Goal: Task Accomplishment & Management: Complete application form

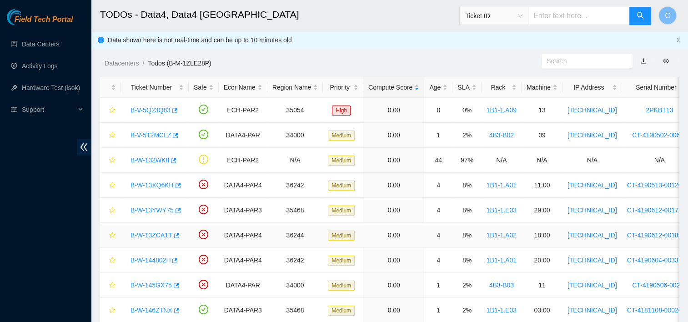
click at [162, 235] on link "B-W-13ZCA1T" at bounding box center [152, 235] width 42 height 7
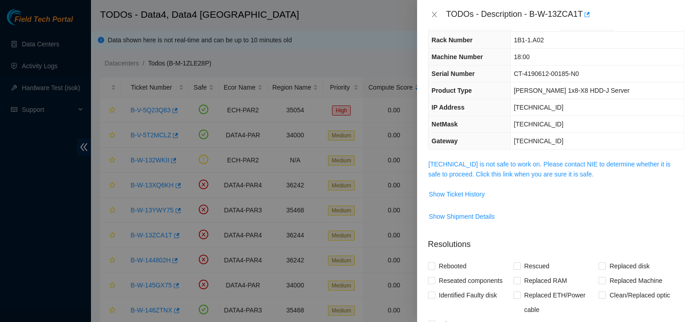
scroll to position [27, 0]
click at [451, 192] on span "Show Ticket History" at bounding box center [457, 193] width 56 height 10
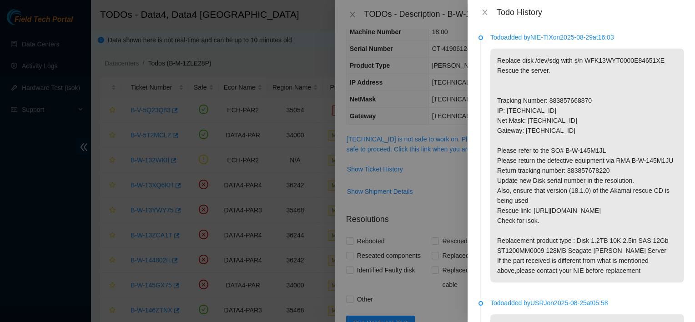
scroll to position [50, 0]
click at [619, 58] on p "Replace disk /dev/sdg with s/n WFK13WYT0000E84651XE Rescue the server. Tracking…" at bounding box center [587, 166] width 194 height 234
copy p "WFK13WYT0000E84651XE"
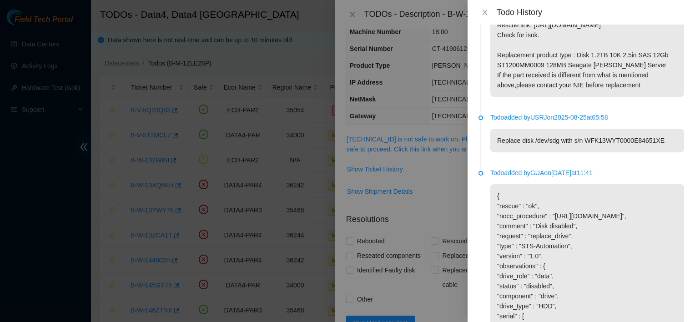
scroll to position [281, 0]
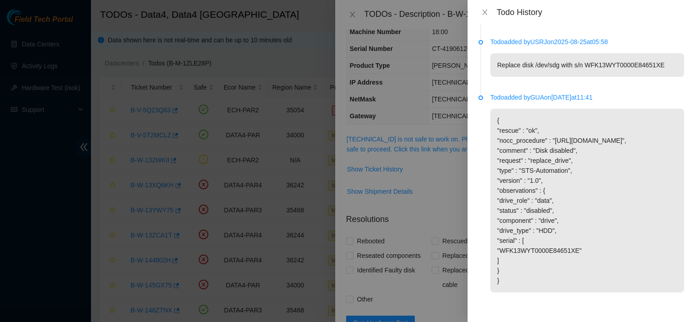
click at [454, 184] on div at bounding box center [347, 161] width 695 height 322
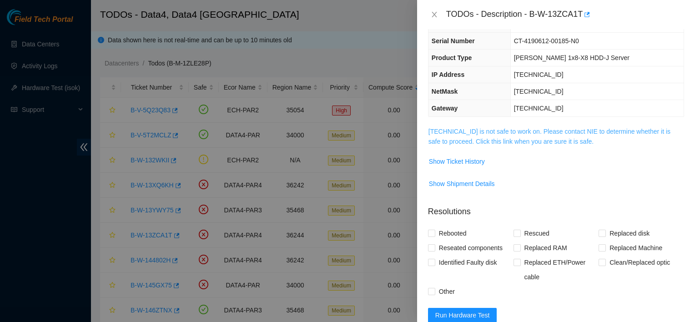
scroll to position [0, 0]
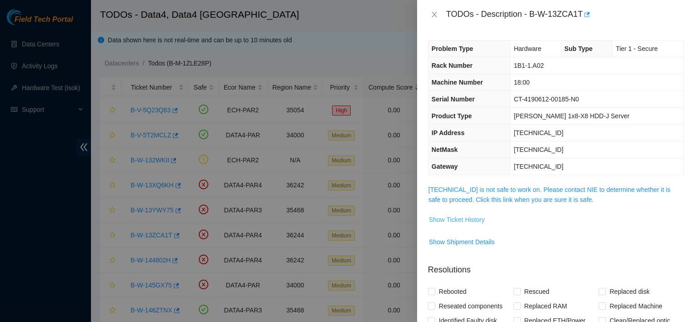
click at [444, 223] on span "Show Ticket History" at bounding box center [457, 220] width 56 height 10
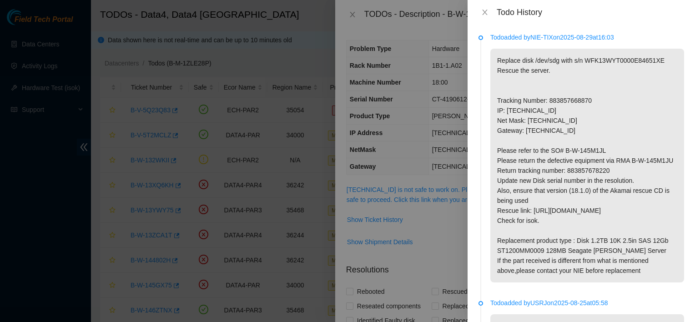
click at [444, 187] on div at bounding box center [347, 161] width 695 height 322
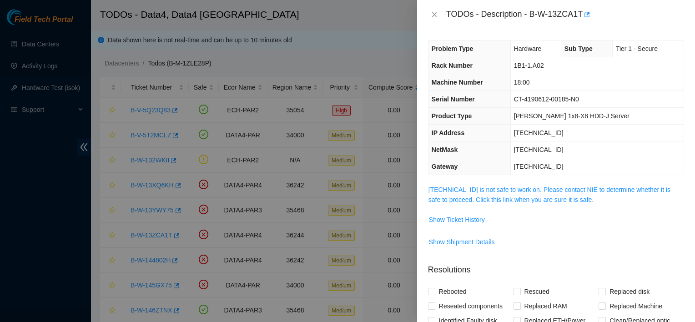
scroll to position [126, 0]
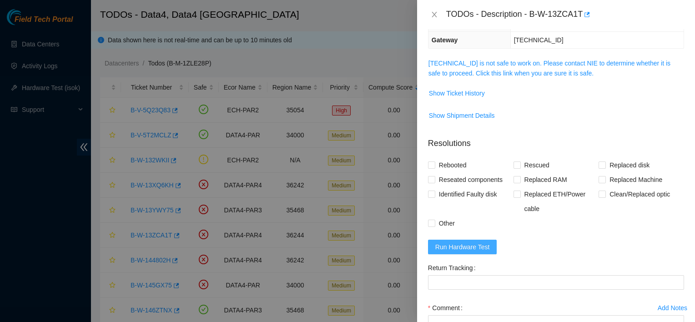
click at [484, 248] on span "Run Hardware Test" at bounding box center [462, 247] width 55 height 10
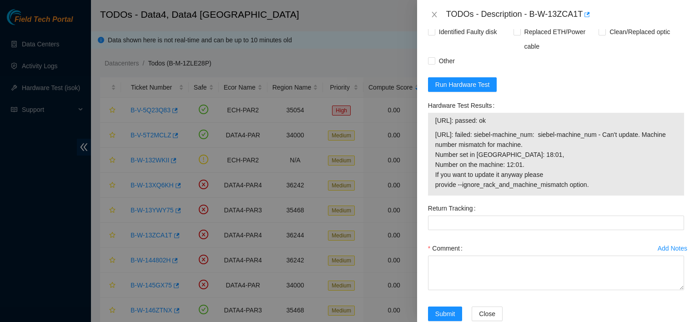
scroll to position [309, 0]
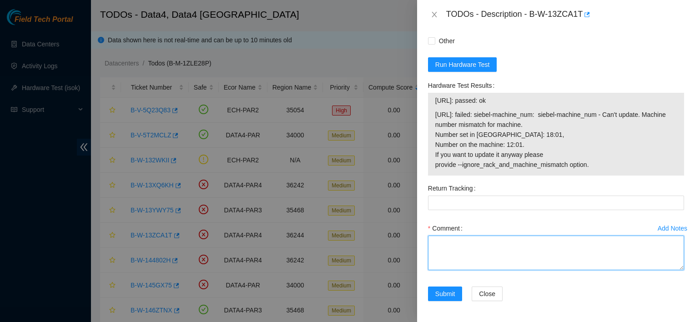
click at [450, 238] on textarea "Comment" at bounding box center [556, 253] width 256 height 35
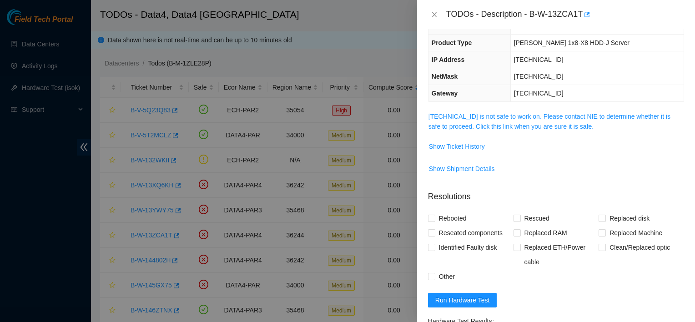
scroll to position [72, 0]
click at [450, 218] on span "Rebooted" at bounding box center [452, 219] width 35 height 15
click at [434, 218] on input "Rebooted" at bounding box center [431, 219] width 6 height 6
checkbox input "true"
click at [606, 217] on span "Replaced disk" at bounding box center [629, 219] width 47 height 15
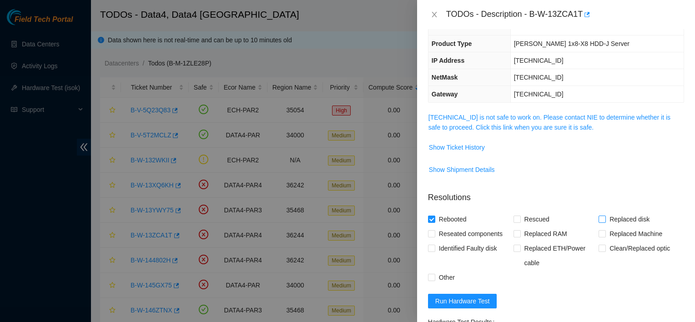
click at [603, 217] on input "Replaced disk" at bounding box center [602, 219] width 6 height 6
checkbox input "true"
click at [529, 217] on span "Rescued" at bounding box center [537, 219] width 32 height 15
click at [520, 217] on input "Rescued" at bounding box center [517, 219] width 6 height 6
checkbox input "true"
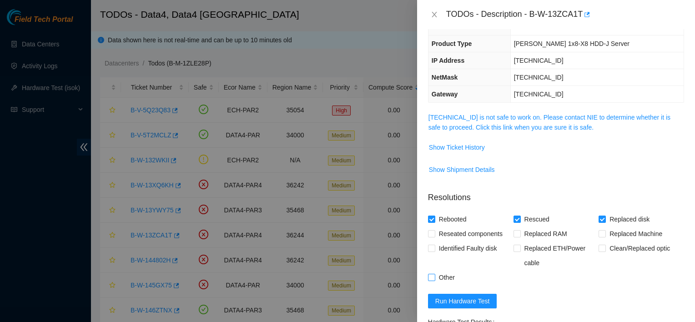
click at [445, 273] on span "Other" at bounding box center [446, 277] width 23 height 15
click at [434, 274] on input "Other" at bounding box center [431, 277] width 6 height 6
checkbox input "true"
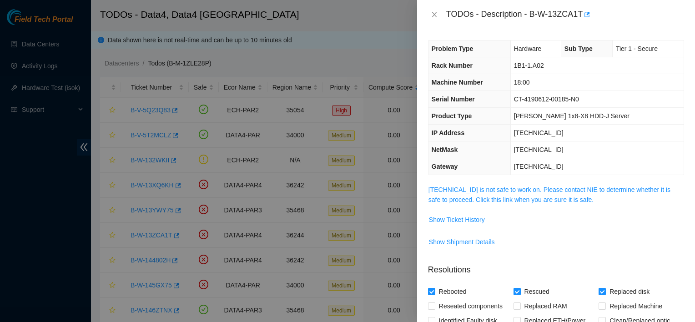
click at [477, 91] on th "Serial Number" at bounding box center [470, 99] width 82 height 17
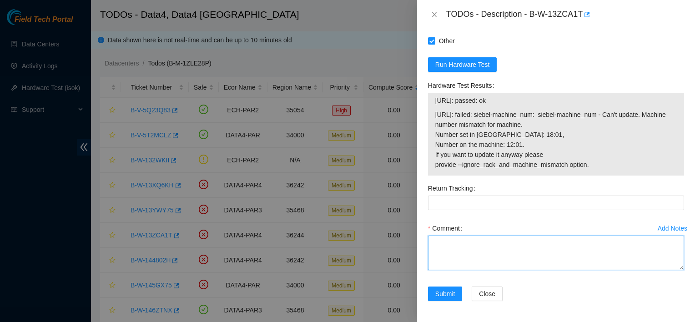
click at [506, 261] on textarea "Comment" at bounding box center [556, 253] width 256 height 35
paste textarea ""reached nocc for permission replaced disk WFK13WYT0000E84651XE with WFKA7X9L r…"
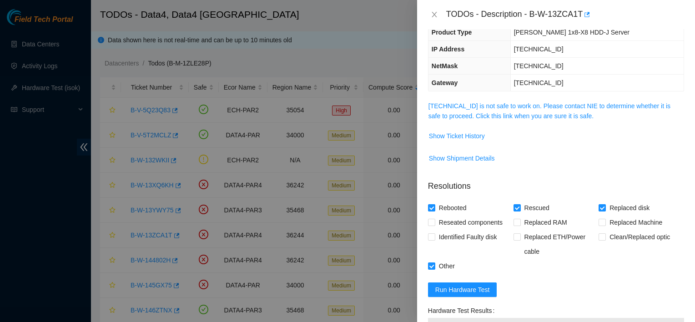
scroll to position [83, 0]
type textarea ""reached nocc for permission replaced disk WFK13WYT0000E84651XE with WFKA7X9L r…"
click at [468, 138] on span "Show Ticket History" at bounding box center [457, 136] width 56 height 10
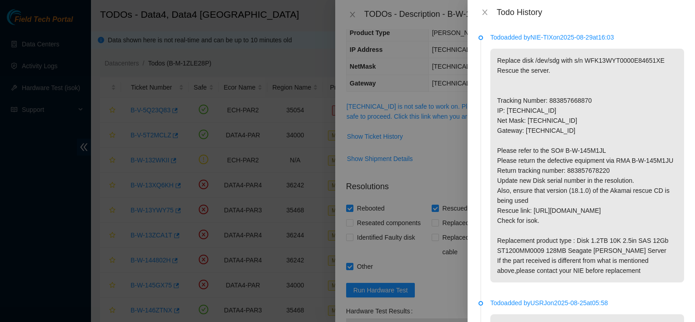
click at [581, 180] on p "Replace disk /dev/sdg with s/n WFK13WYT0000E84651XE Rescue the server. Tracking…" at bounding box center [587, 166] width 194 height 234
copy p "883857678220"
click at [439, 184] on div at bounding box center [347, 161] width 695 height 322
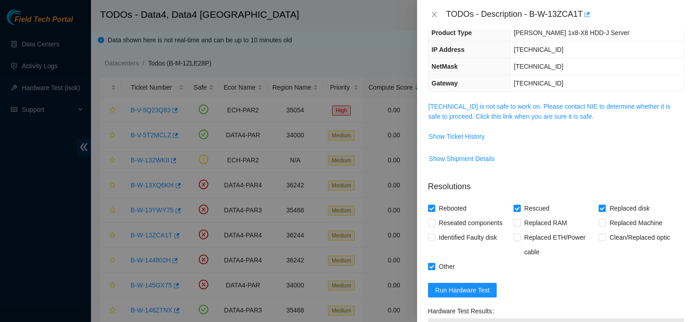
scroll to position [309, 0]
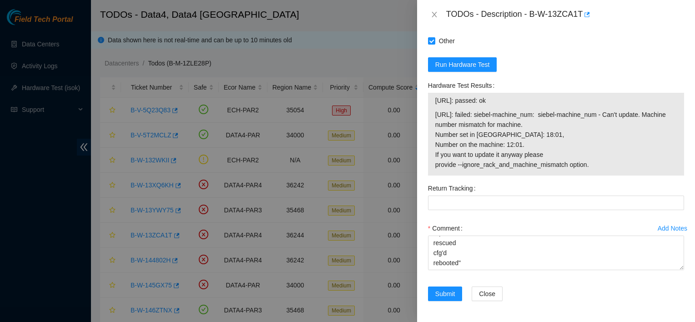
click at [483, 213] on div "Return Tracking" at bounding box center [555, 201] width 263 height 40
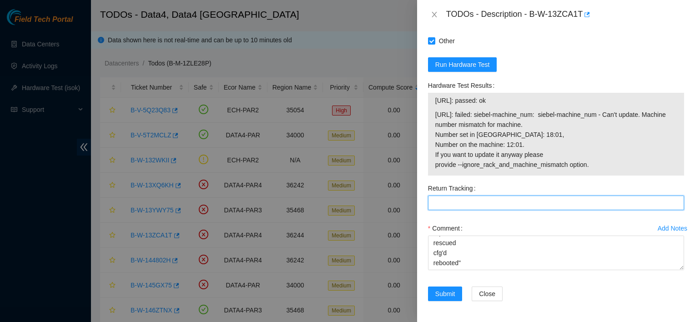
click at [481, 205] on Tracking "Return Tracking" at bounding box center [556, 203] width 256 height 15
paste Tracking "883857678220"
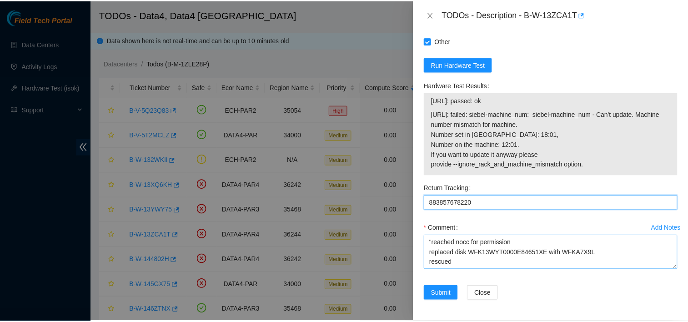
scroll to position [30, 0]
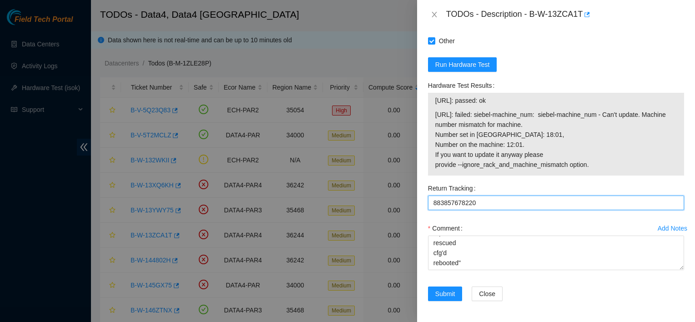
type Tracking "883857678220"
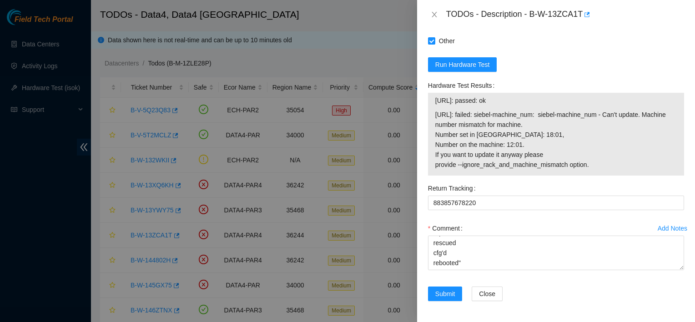
click at [465, 283] on div "Add Notes Comment "reached nocc for permission replaced disk WFK13WYT0000E84651…" at bounding box center [555, 254] width 263 height 66
click at [449, 296] on span "Submit" at bounding box center [445, 294] width 20 height 10
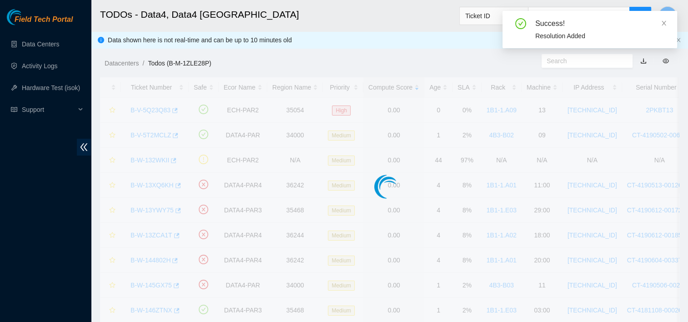
scroll to position [244, 0]
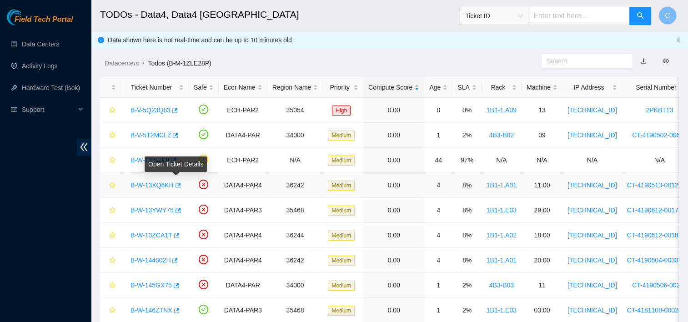
click at [177, 182] on icon "button" at bounding box center [177, 185] width 6 height 6
click at [160, 235] on link "B-W-13ZCA1T" at bounding box center [152, 235] width 42 height 7
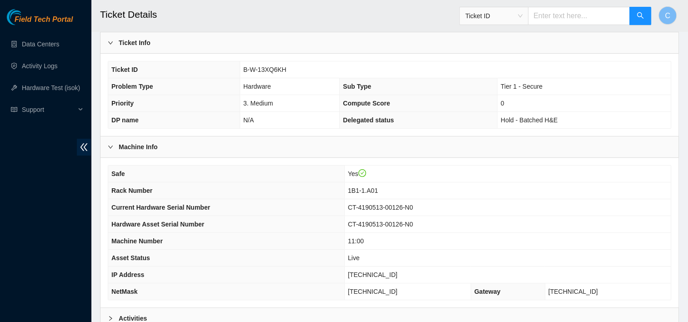
click at [298, 137] on div "Machine Info" at bounding box center [390, 146] width 578 height 21
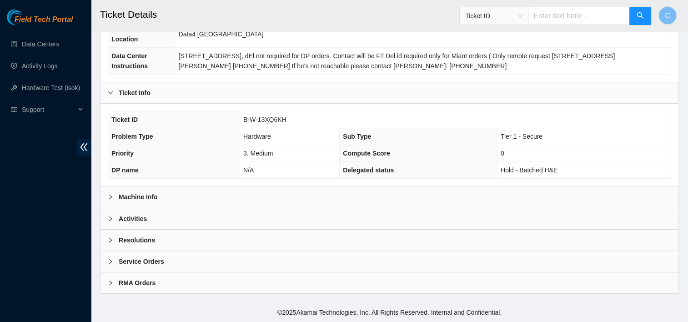
scroll to position [113, 0]
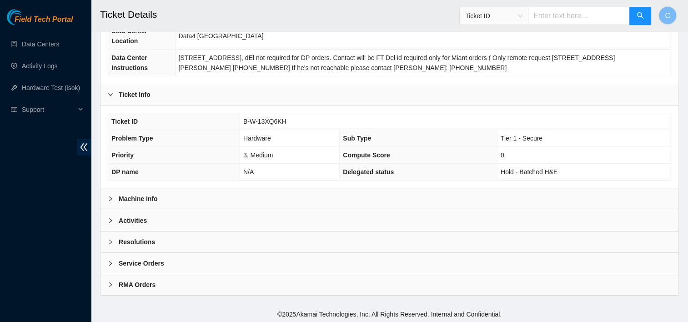
click at [298, 137] on div "Data Center Info Data Center ID B-M-1ZLE28P Data Center Name Data4 Data Center …" at bounding box center [389, 128] width 579 height 336
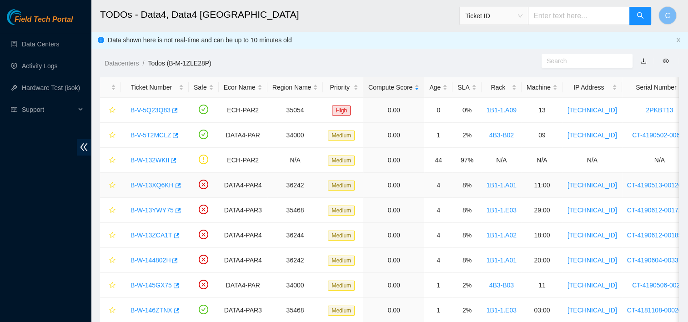
click at [166, 182] on link "B-W-13XQ6KH" at bounding box center [152, 185] width 43 height 7
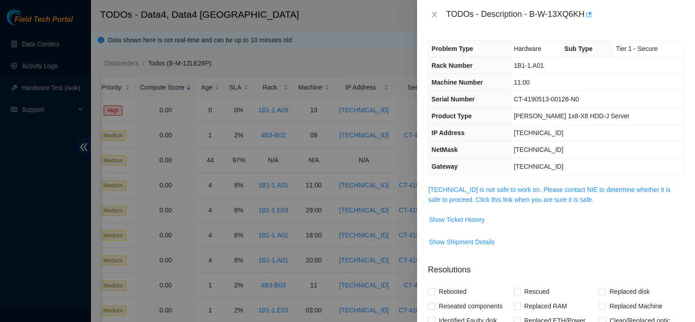
scroll to position [0, 237]
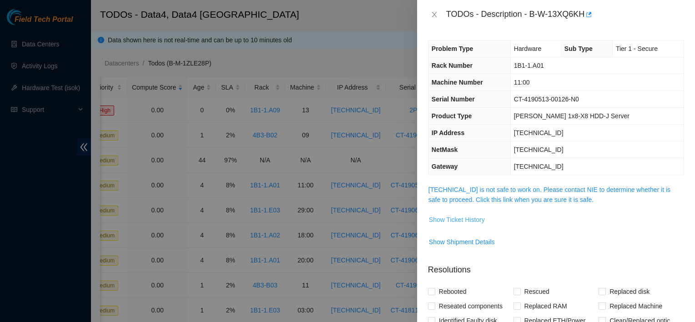
click at [460, 220] on span "Show Ticket History" at bounding box center [457, 220] width 56 height 10
click at [476, 220] on span "Show Ticket History" at bounding box center [457, 220] width 56 height 10
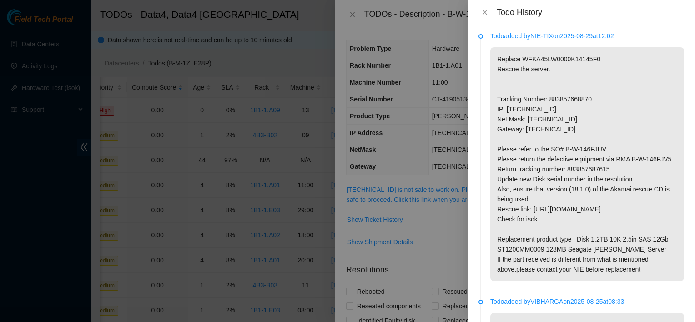
scroll to position [2, 0]
click at [447, 226] on div at bounding box center [347, 161] width 695 height 322
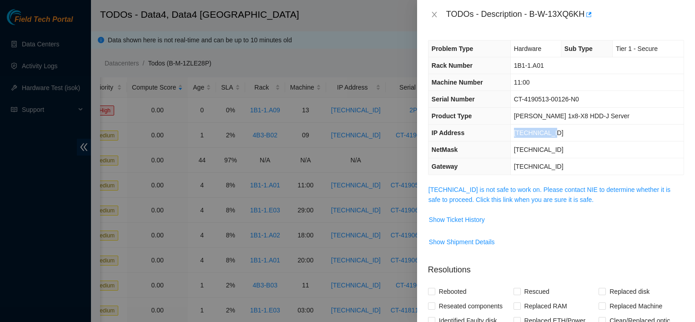
drag, startPoint x: 555, startPoint y: 135, endPoint x: 510, endPoint y: 136, distance: 45.0
click at [510, 136] on tr "IP Address 2.21.132.172" at bounding box center [556, 133] width 255 height 17
copy tr "[TECHNICAL_ID]"
drag, startPoint x: 547, startPoint y: 66, endPoint x: 515, endPoint y: 63, distance: 32.9
click at [515, 63] on td "1B1-1.A01" at bounding box center [596, 65] width 173 height 17
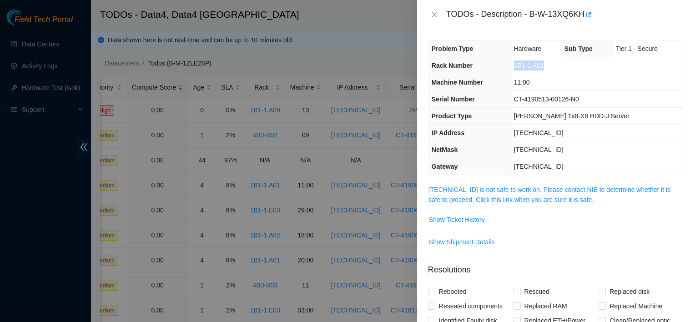
copy span "1B1-1.A01"
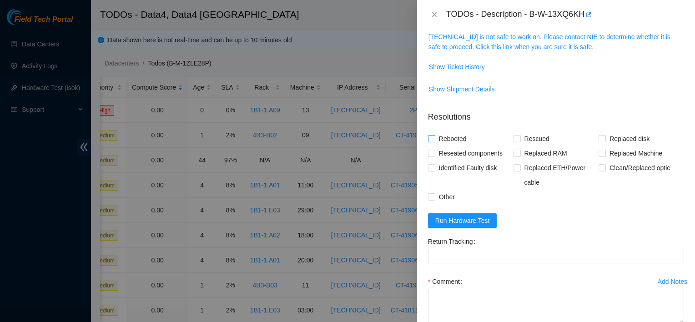
click at [443, 137] on span "Rebooted" at bounding box center [452, 138] width 35 height 15
click at [434, 137] on input "Rebooted" at bounding box center [431, 138] width 6 height 6
checkbox input "true"
click at [446, 194] on span "Other" at bounding box center [446, 197] width 23 height 15
click at [434, 194] on input "Other" at bounding box center [431, 196] width 6 height 6
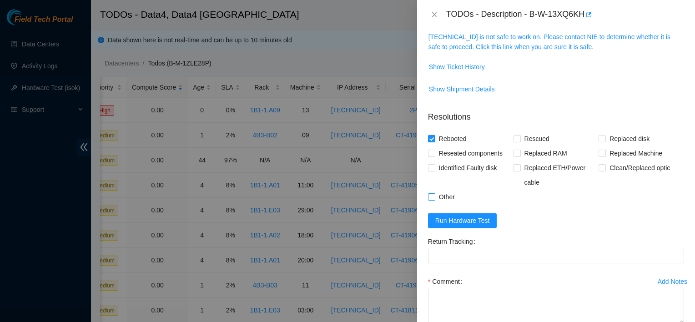
checkbox input "true"
click at [525, 141] on span "Rescued" at bounding box center [537, 138] width 32 height 15
click at [520, 141] on input "Rescued" at bounding box center [517, 138] width 6 height 6
checkbox input "true"
click at [599, 140] on input "Replaced disk" at bounding box center [602, 138] width 6 height 6
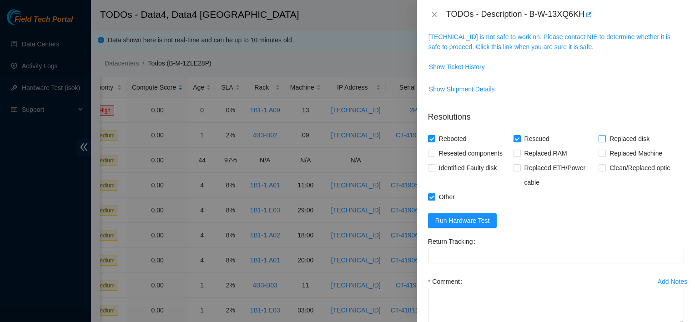
checkbox input "true"
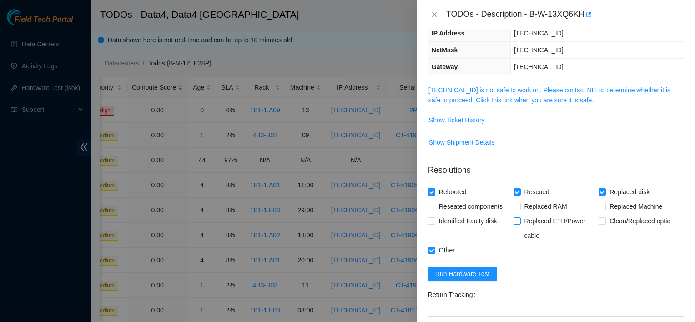
scroll to position [98, 0]
click at [523, 165] on p "Resolutions" at bounding box center [556, 168] width 256 height 20
click at [479, 271] on span "Run Hardware Test" at bounding box center [462, 275] width 55 height 10
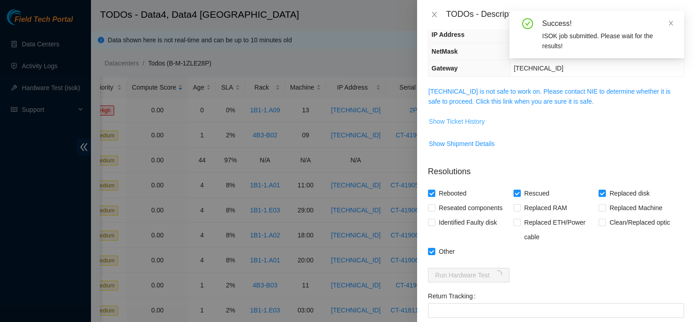
click at [473, 120] on span "Show Ticket History" at bounding box center [457, 121] width 56 height 10
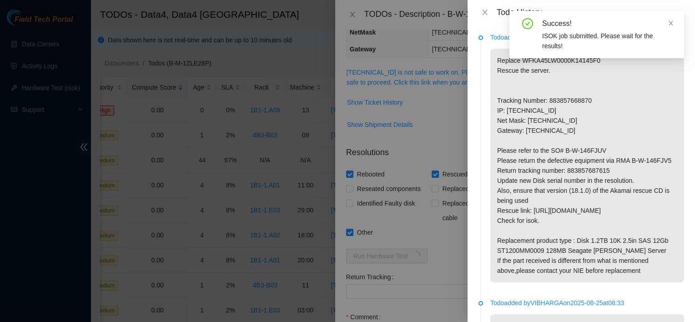
scroll to position [118, 0]
click at [594, 173] on p "Replace WFKA45LW0000K14145F0 Rescue the server. Tracking Number: 883857668870 I…" at bounding box center [587, 166] width 194 height 234
copy p "883857687615"
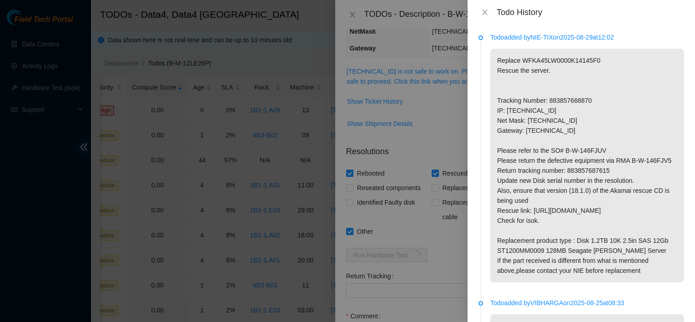
click at [409, 230] on div at bounding box center [347, 161] width 695 height 322
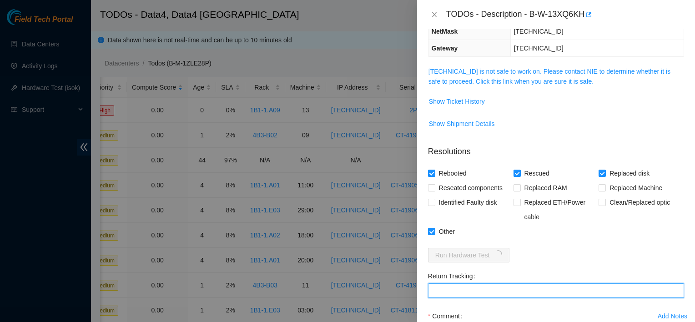
click at [456, 288] on Tracking "Return Tracking" at bounding box center [556, 290] width 256 height 15
paste Tracking "883857687615"
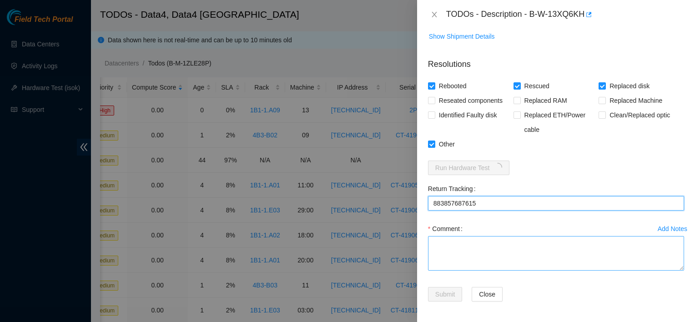
type Tracking "883857687615"
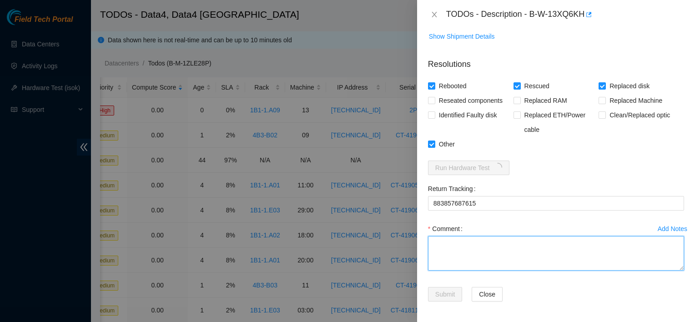
click at [494, 246] on textarea "Comment" at bounding box center [556, 253] width 256 height 35
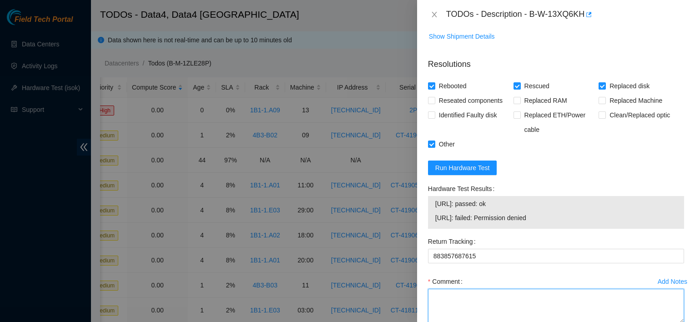
scroll to position [258, 0]
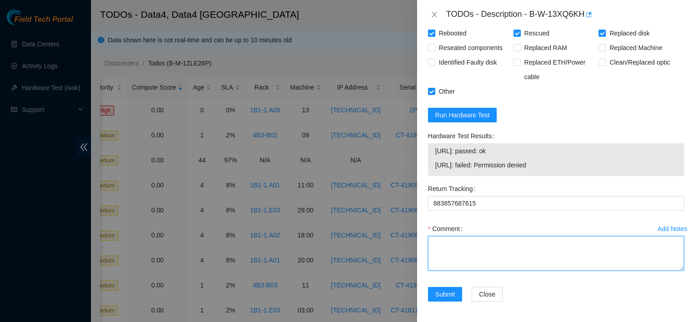
paste textarea "883857687615"
type textarea "883857687615"
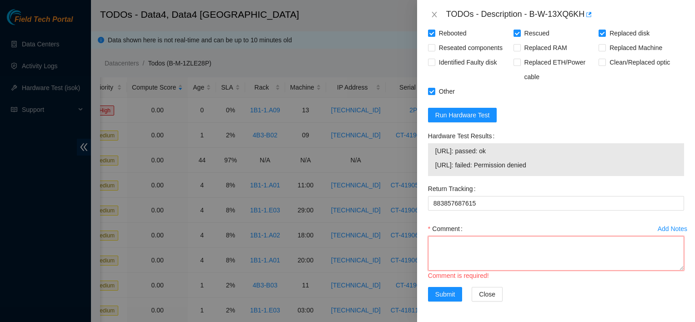
paste textarea ""reached nocc for permission replaced disk WFK13WYT0000E84651XE with WFKA8RTY r…"
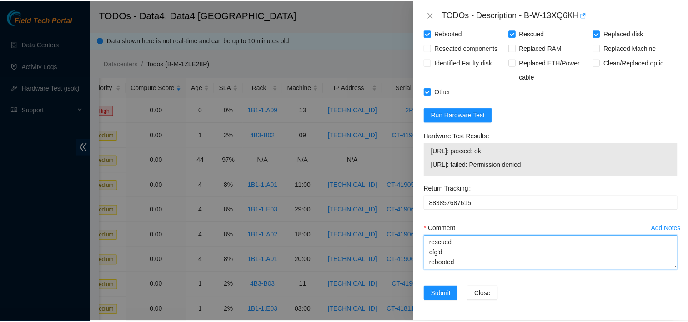
scroll to position [2, 0]
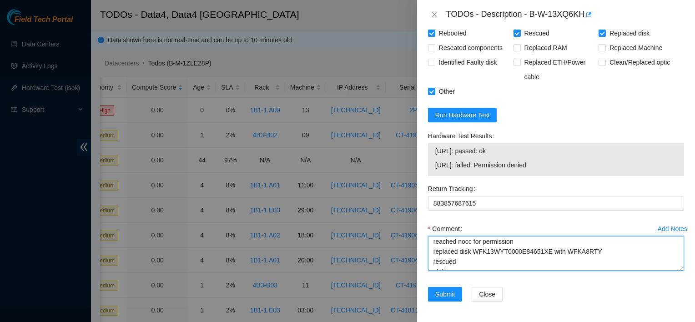
type textarea "reached nocc for permission replaced disk WFK13WYT0000E84651XE with WFKA8RTY re…"
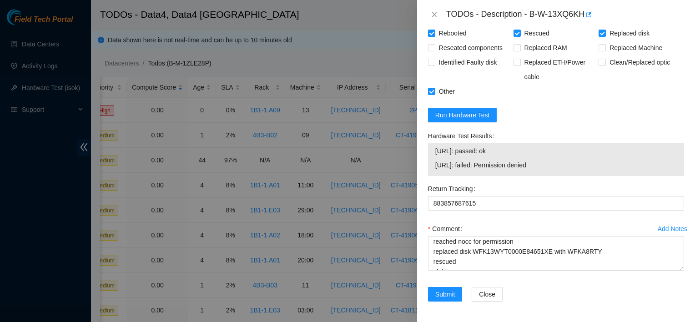
click at [525, 215] on div "Return Tracking 883857687615" at bounding box center [555, 202] width 263 height 40
click at [441, 290] on span "Submit" at bounding box center [445, 294] width 20 height 10
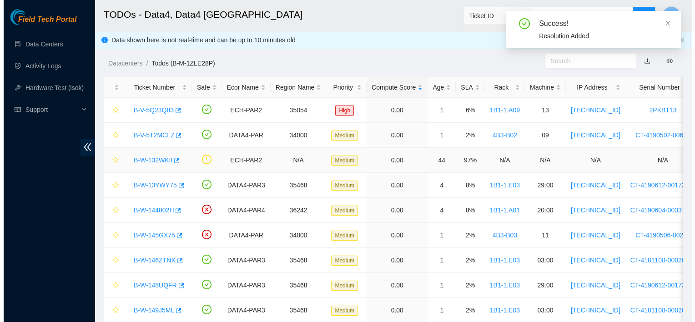
scroll to position [0, 0]
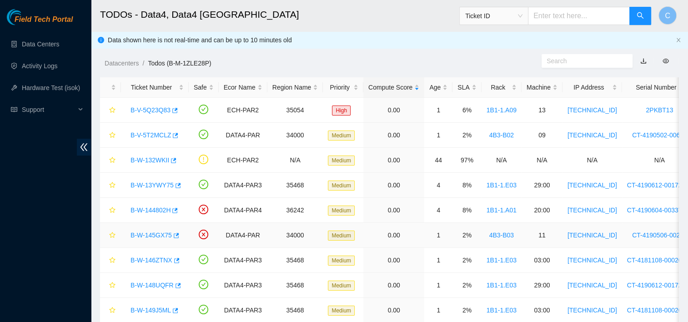
click at [156, 235] on link "B-W-145GX75" at bounding box center [151, 235] width 41 height 7
drag, startPoint x: 542, startPoint y: 66, endPoint x: 269, endPoint y: 124, distance: 279.0
click at [688, 124] on div "TODOs - Description - undefined Problem Type N/A Rack Number N/A Machine Number…" at bounding box center [688, 161] width 0 height 322
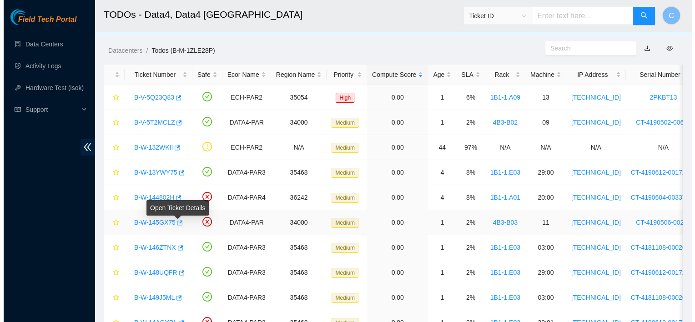
scroll to position [16, 0]
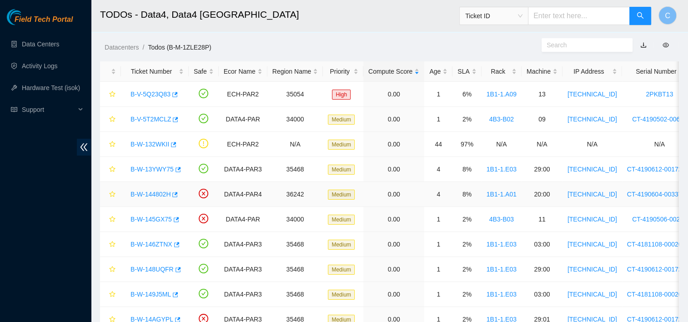
click at [155, 193] on link "B-W-144802H" at bounding box center [151, 194] width 40 height 7
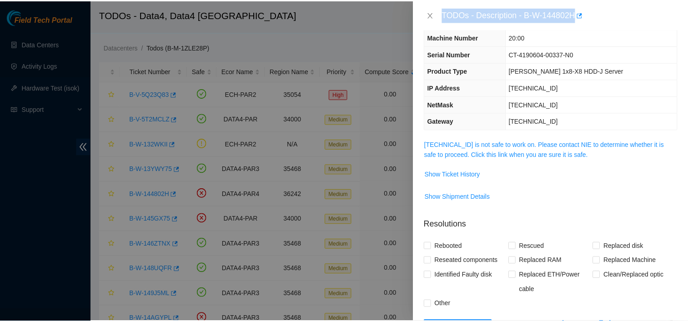
scroll to position [0, 0]
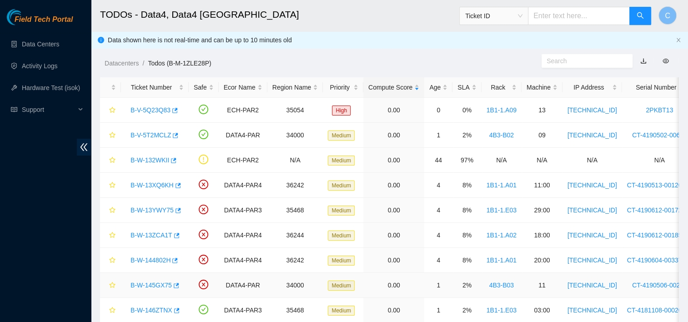
click at [162, 285] on link "B-W-145GX75" at bounding box center [151, 285] width 41 height 7
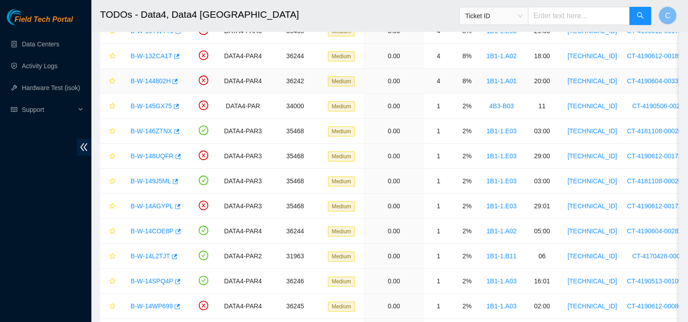
scroll to position [176, 0]
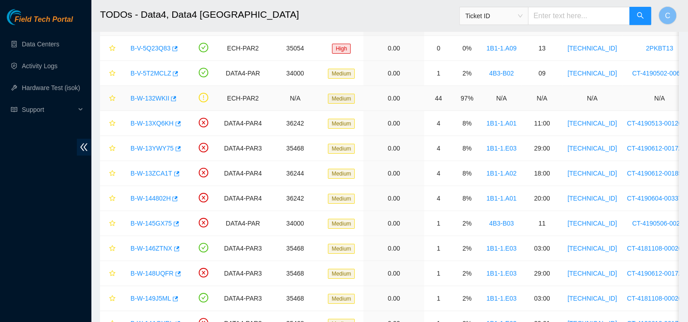
scroll to position [63, 0]
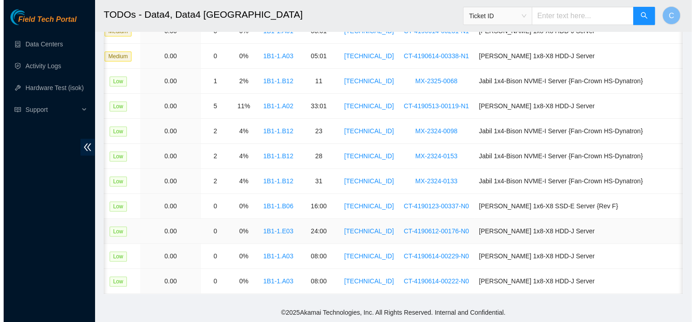
scroll to position [0, 0]
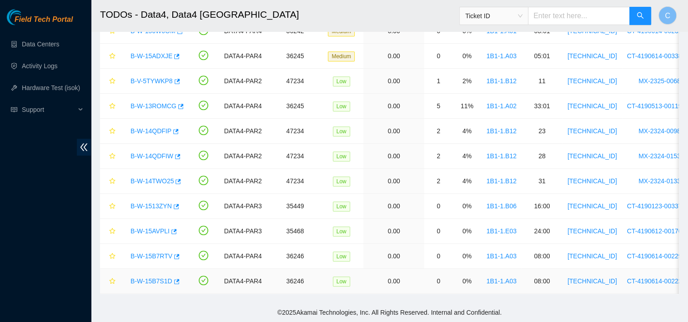
click at [144, 278] on link "B-W-15B7S1D" at bounding box center [152, 281] width 42 height 7
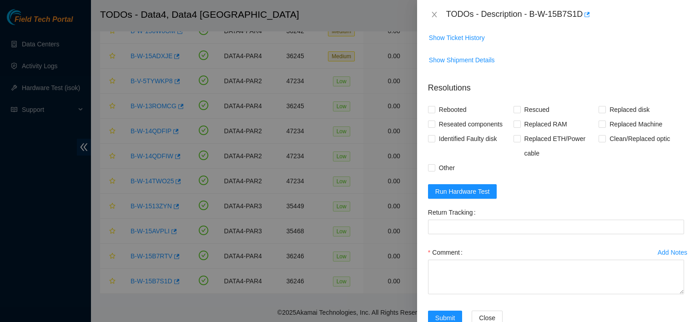
scroll to position [436, 0]
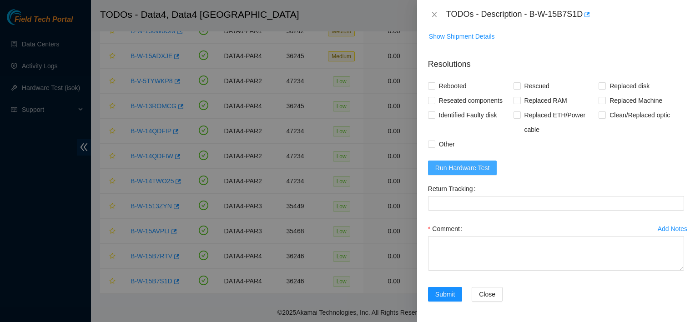
click at [466, 173] on span "Run Hardware Test" at bounding box center [462, 168] width 55 height 10
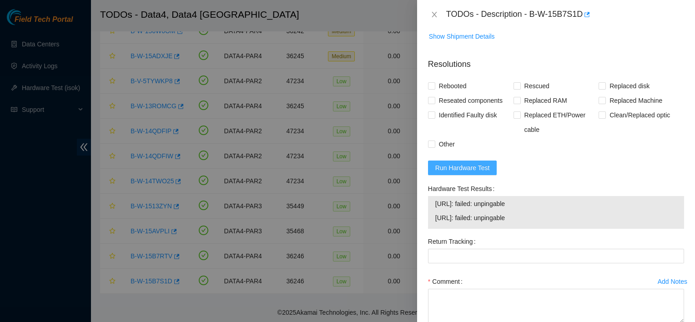
click at [484, 173] on span "Run Hardware Test" at bounding box center [462, 168] width 55 height 10
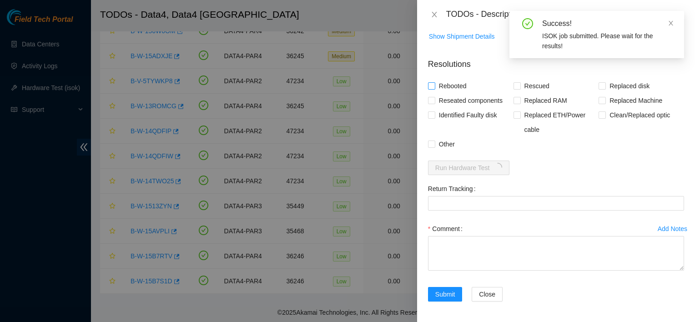
click at [455, 93] on span "Rebooted" at bounding box center [452, 86] width 35 height 15
click at [434, 89] on input "Rebooted" at bounding box center [431, 85] width 6 height 6
checkbox input "true"
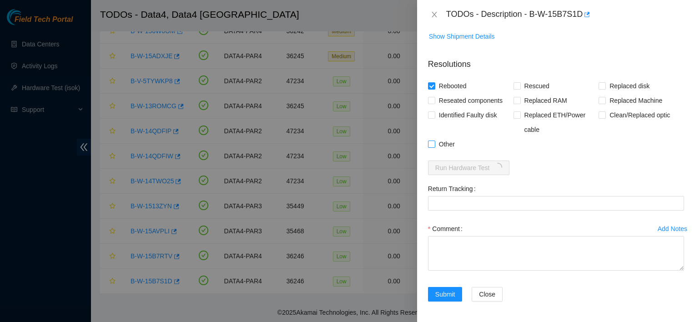
click at [447, 151] on span "Other" at bounding box center [446, 144] width 23 height 15
click at [434, 147] on input "Other" at bounding box center [431, 144] width 6 height 6
checkbox input "true"
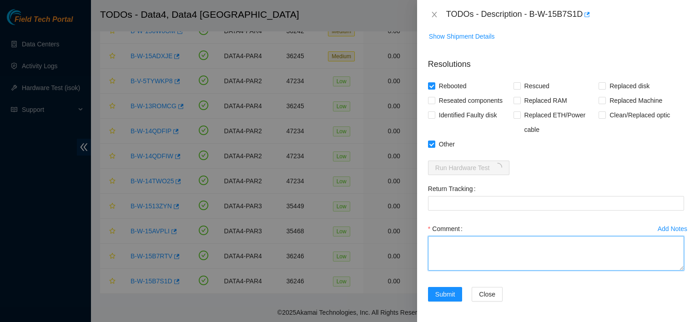
click at [493, 271] on textarea "Comment" at bounding box center [556, 253] width 256 height 35
type textarea "no video rebooted"
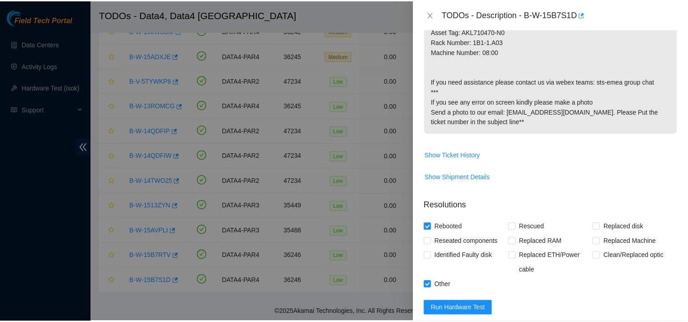
scroll to position [519, 0]
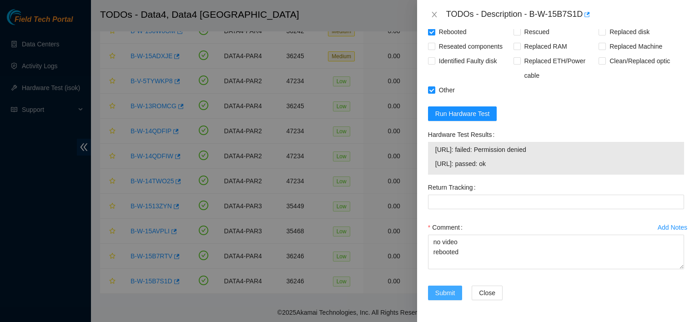
click at [451, 295] on span "Submit" at bounding box center [445, 293] width 20 height 10
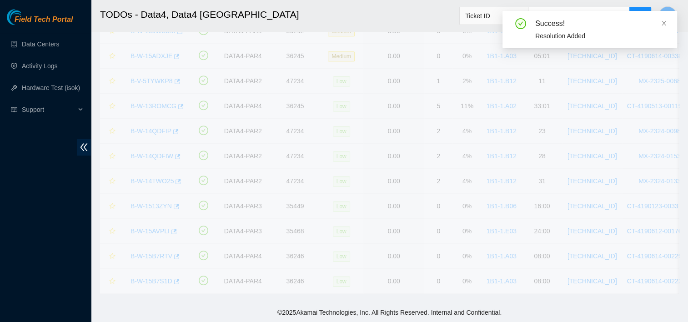
scroll to position [244, 0]
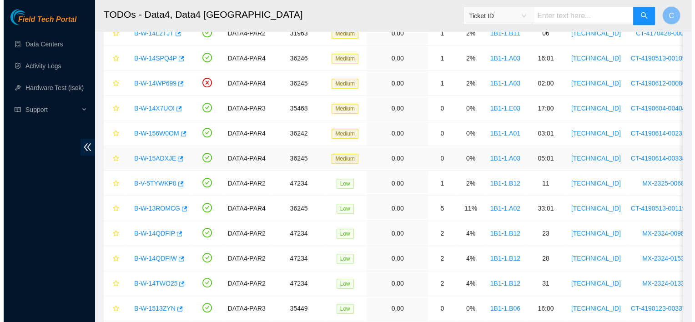
scroll to position [509, 0]
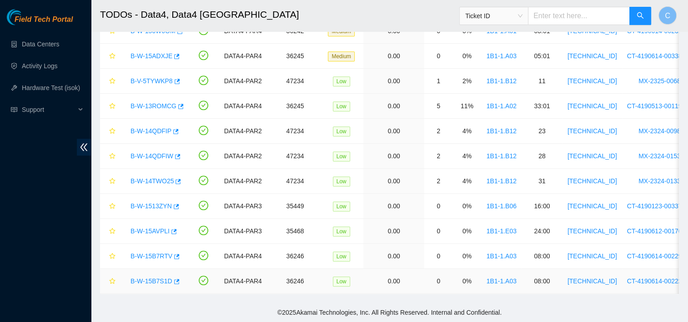
click at [160, 278] on link "B-W-15B7S1D" at bounding box center [152, 281] width 42 height 7
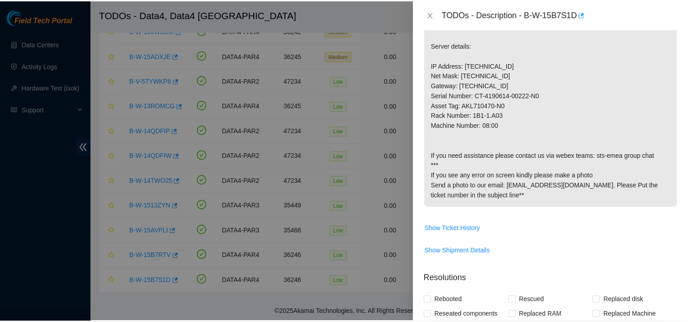
scroll to position [222, 0]
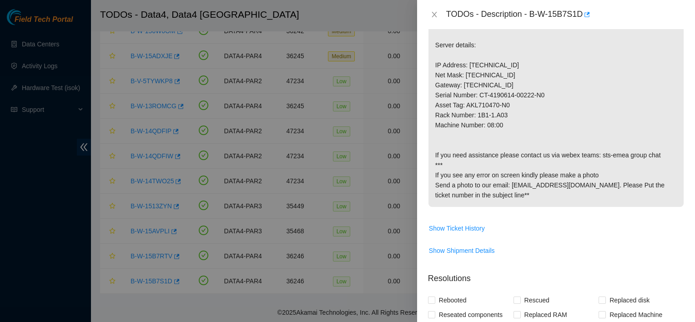
click at [359, 211] on div at bounding box center [347, 161] width 695 height 322
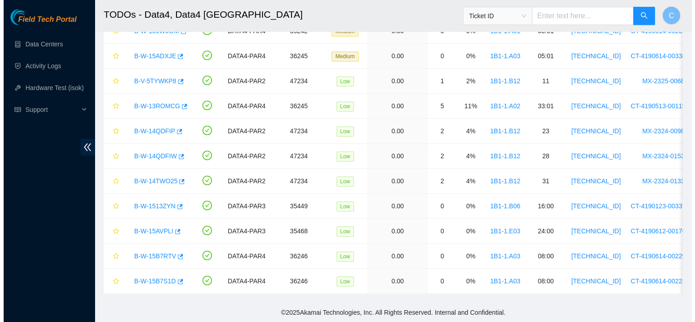
scroll to position [235, 0]
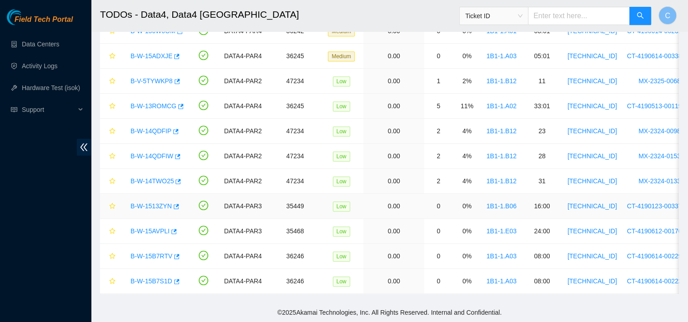
click at [156, 202] on link "B-W-1513ZYN" at bounding box center [151, 205] width 41 height 7
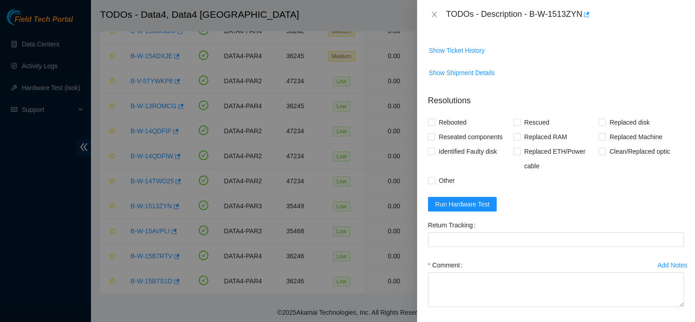
scroll to position [556, 0]
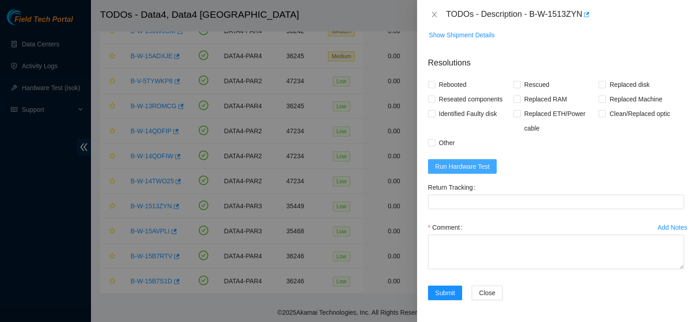
click at [466, 171] on span "Run Hardware Test" at bounding box center [462, 166] width 55 height 10
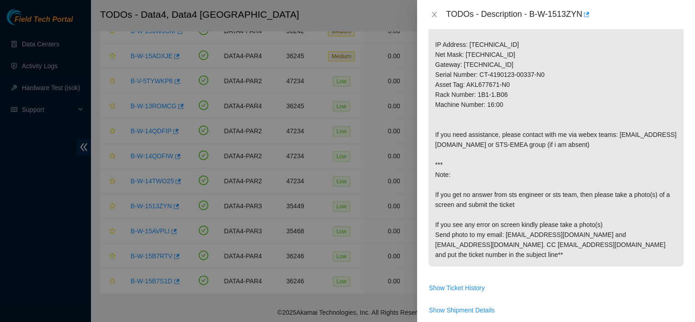
scroll to position [242, 0]
drag, startPoint x: 505, startPoint y: 64, endPoint x: 469, endPoint y: 66, distance: 36.4
click at [469, 66] on p "1. Connect a monitor and look for any errors on screen. If you see any errors, …" at bounding box center [556, 104] width 255 height 324
copy p "[TECHNICAL_ID]"
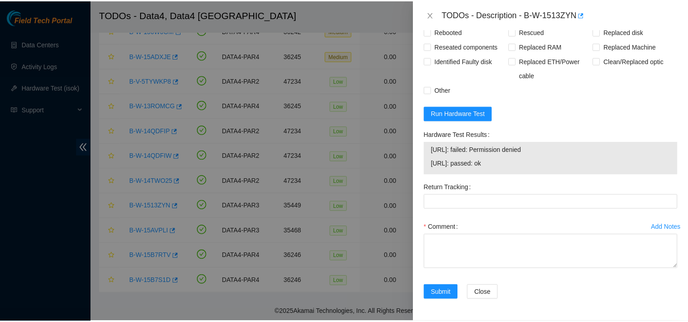
scroll to position [608, 0]
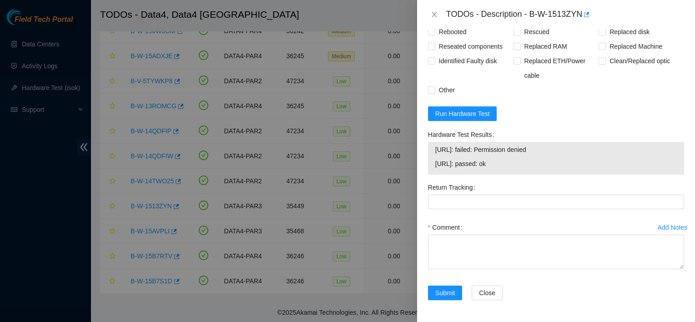
click at [488, 195] on div "Return Tracking" at bounding box center [556, 187] width 256 height 15
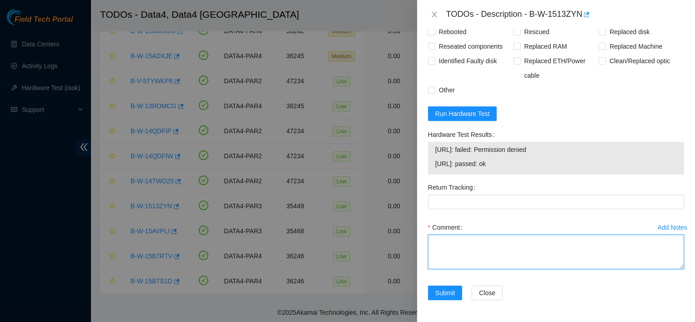
click at [477, 245] on textarea "Comment" at bounding box center [556, 252] width 256 height 35
type textarea "rebooted permission denied"
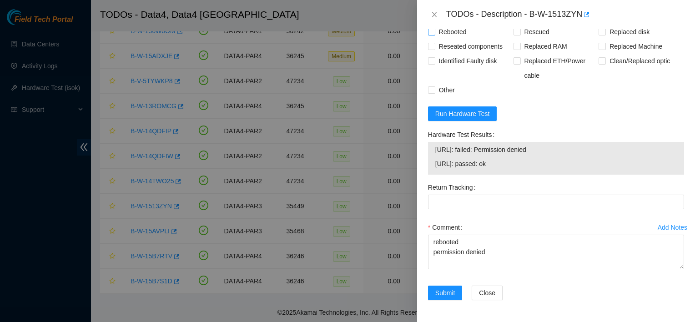
click at [449, 35] on span "Rebooted" at bounding box center [452, 32] width 35 height 15
click at [434, 35] on input "Rebooted" at bounding box center [431, 31] width 6 height 6
checkbox input "true"
click at [447, 88] on span "Other" at bounding box center [446, 90] width 23 height 15
click at [434, 88] on input "Other" at bounding box center [431, 89] width 6 height 6
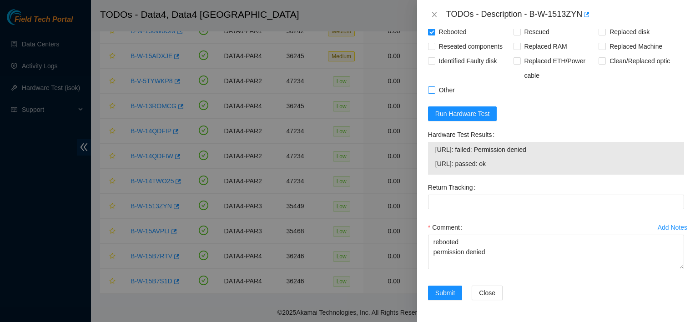
checkbox input "true"
click at [440, 293] on span "Submit" at bounding box center [445, 293] width 20 height 10
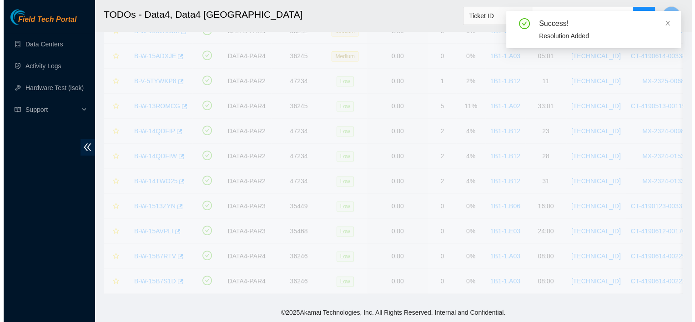
scroll to position [243, 0]
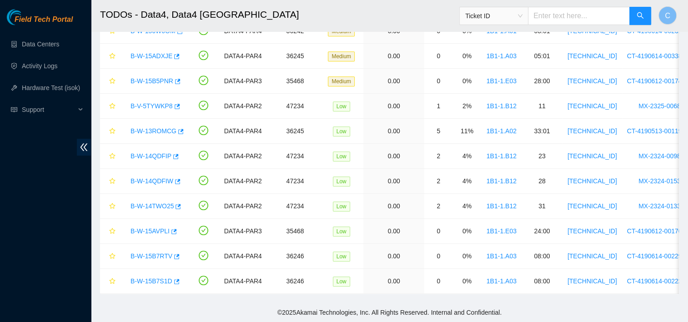
click at [215, 305] on footer "© 2025 Akamai Technologies, Inc. All Rights Reserved. Internal and Confidential." at bounding box center [389, 312] width 597 height 19
click at [160, 227] on link "B-W-15AVPLI" at bounding box center [150, 230] width 39 height 7
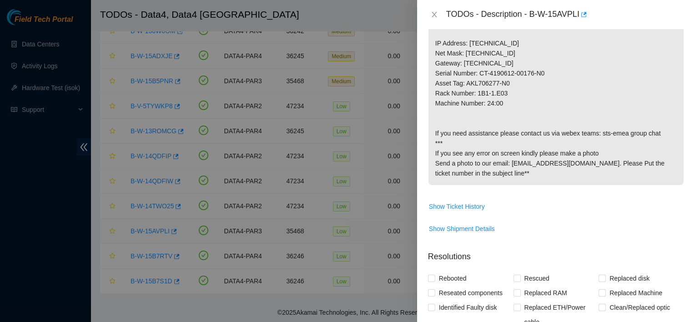
scroll to position [466, 0]
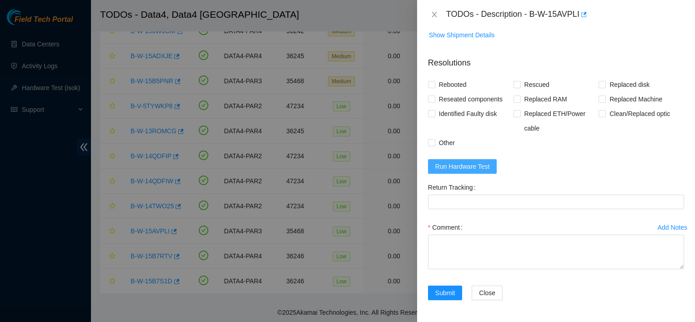
click at [460, 165] on span "Run Hardware Test" at bounding box center [462, 166] width 55 height 10
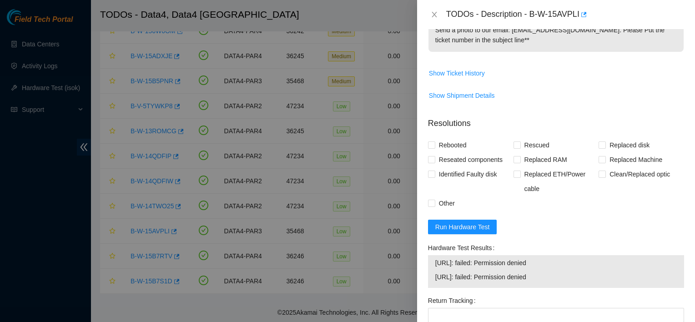
scroll to position [377, 0]
click at [655, 211] on div "Rebooted Rescued Replaced disk Reseated components Replaced RAM Replaced Machin…" at bounding box center [556, 174] width 256 height 73
drag, startPoint x: 469, startPoint y: 292, endPoint x: 434, endPoint y: 291, distance: 34.6
click at [435, 272] on td "23.15.179.94: failed: Permission denied" at bounding box center [556, 264] width 242 height 14
copy span "[TECHNICAL_ID]"
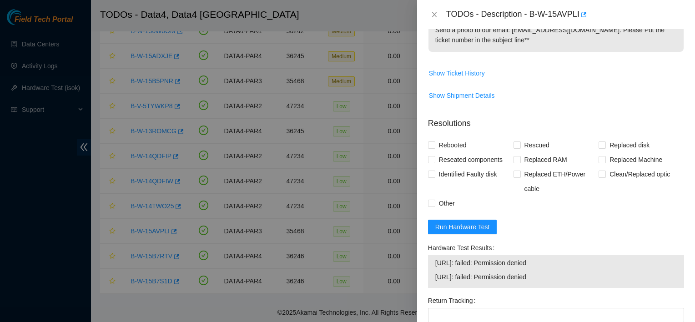
click at [574, 81] on span "Show Ticket History" at bounding box center [556, 73] width 255 height 15
click at [462, 152] on span "Rebooted" at bounding box center [452, 145] width 35 height 15
click at [434, 148] on input "Rebooted" at bounding box center [431, 144] width 6 height 6
checkbox input "true"
click at [444, 211] on span "Other" at bounding box center [446, 203] width 23 height 15
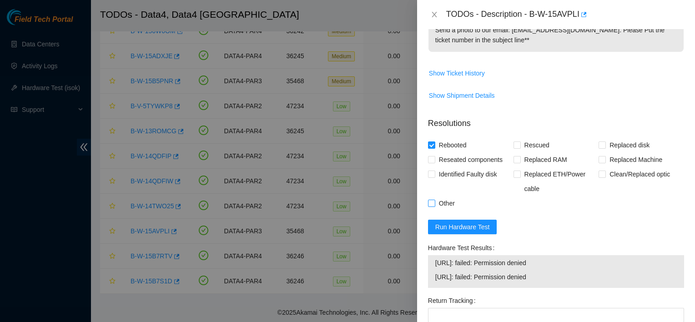
click at [434, 206] on input "Other" at bounding box center [431, 203] width 6 height 6
checkbox input "true"
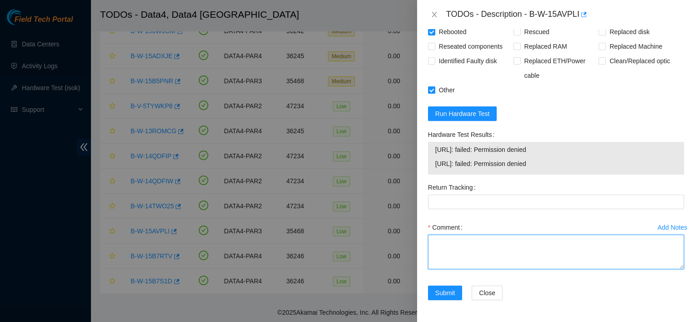
click at [518, 255] on textarea "Comment" at bounding box center [556, 252] width 256 height 35
type textarea "no video rebooted"
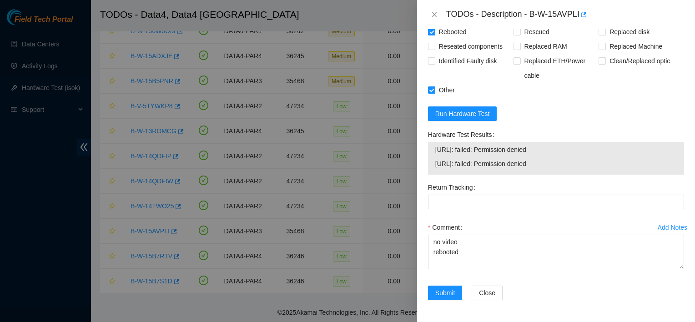
click at [449, 284] on div "Add Notes Comment no video rebooted" at bounding box center [555, 253] width 263 height 66
click at [448, 293] on span "Submit" at bounding box center [445, 293] width 20 height 10
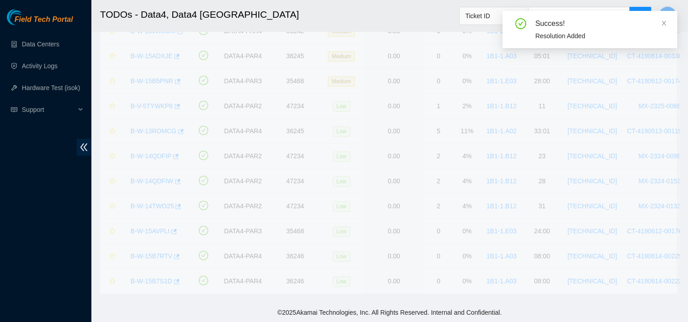
scroll to position [434, 0]
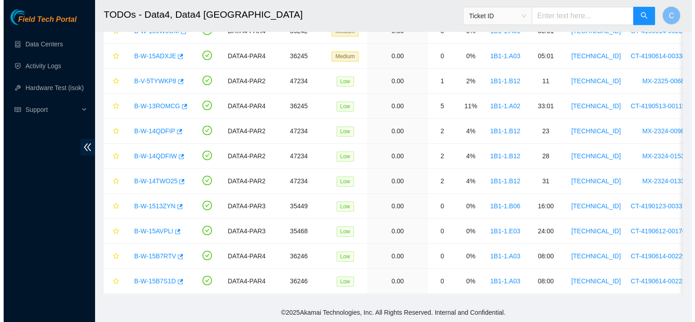
scroll to position [509, 0]
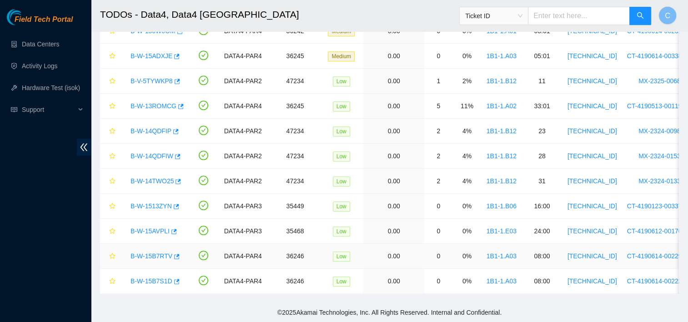
click at [154, 253] on link "B-W-15B7RTV" at bounding box center [152, 255] width 42 height 7
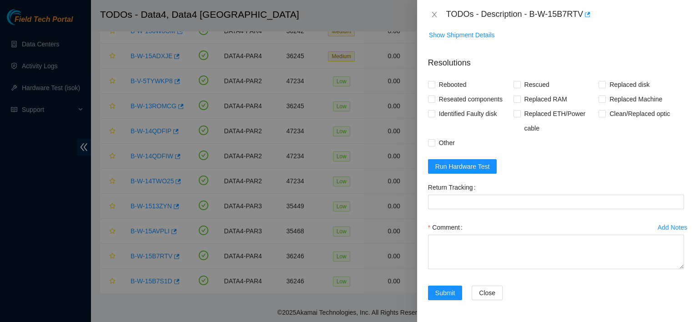
scroll to position [440, 0]
click at [468, 172] on span "Run Hardware Test" at bounding box center [462, 166] width 55 height 10
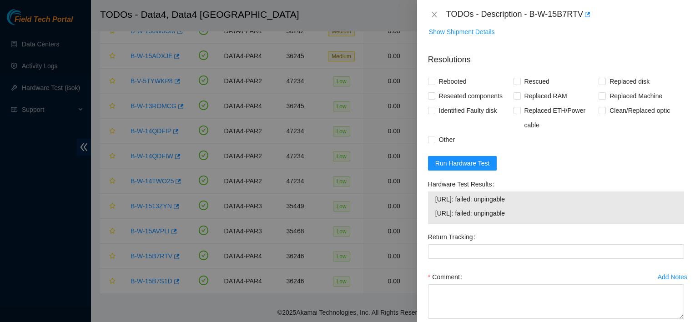
click at [613, 14] on div "TODOs - Description - B-W-15B7RTV" at bounding box center [565, 14] width 238 height 15
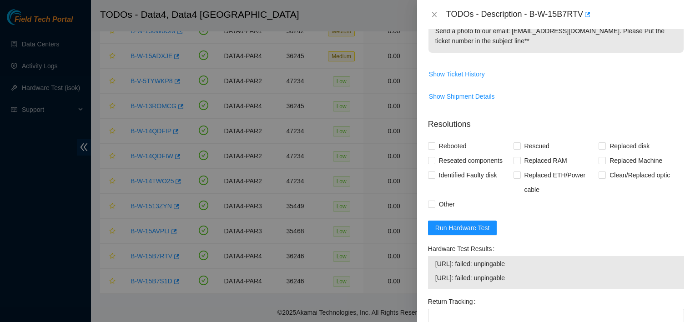
scroll to position [376, 0]
click at [669, 81] on span "Show Ticket History" at bounding box center [556, 73] width 255 height 15
click at [470, 232] on span "Run Hardware Test" at bounding box center [462, 227] width 55 height 10
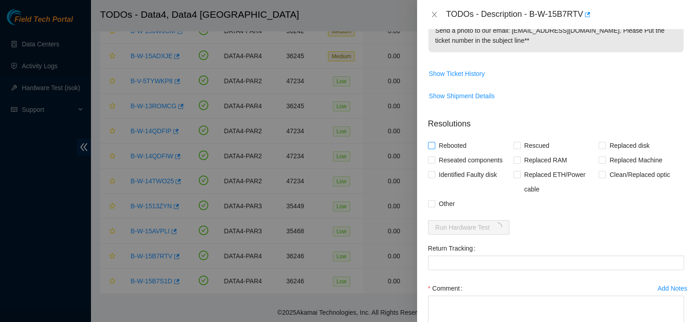
click at [445, 153] on span "Rebooted" at bounding box center [452, 145] width 35 height 15
click at [434, 148] on input "Rebooted" at bounding box center [431, 145] width 6 height 6
checkbox input "true"
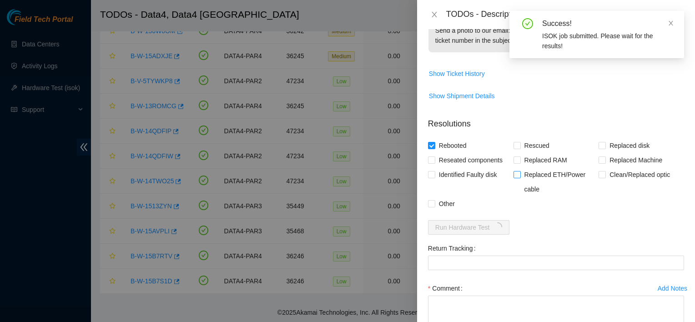
click at [531, 197] on span "Replaced ETH/Power cable" at bounding box center [560, 181] width 78 height 29
click at [520, 177] on input "Replaced ETH/Power cable" at bounding box center [517, 174] width 6 height 6
checkbox input "true"
click at [441, 211] on span "Other" at bounding box center [446, 204] width 23 height 15
click at [434, 207] on input "Other" at bounding box center [431, 203] width 6 height 6
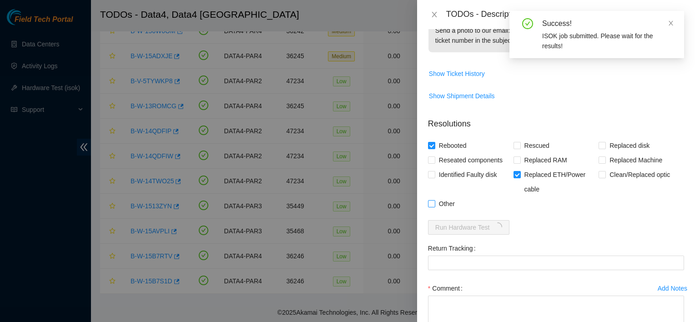
checkbox input "true"
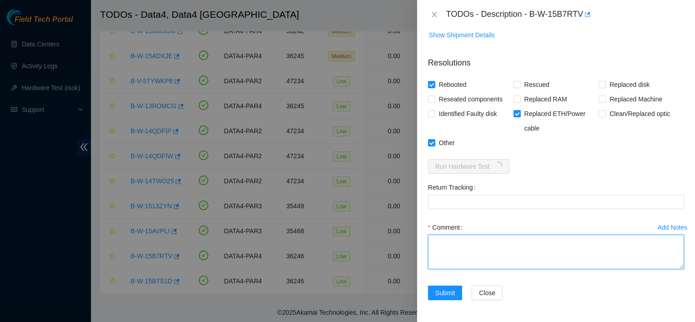
click at [500, 244] on textarea "Comment" at bounding box center [556, 252] width 256 height 35
type textarea "no video rebooted changed sfp cable isok"
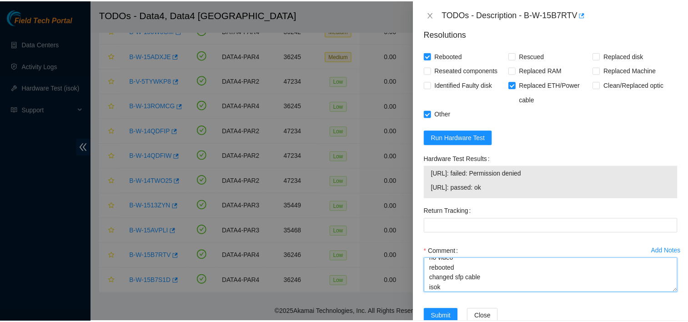
scroll to position [519, 0]
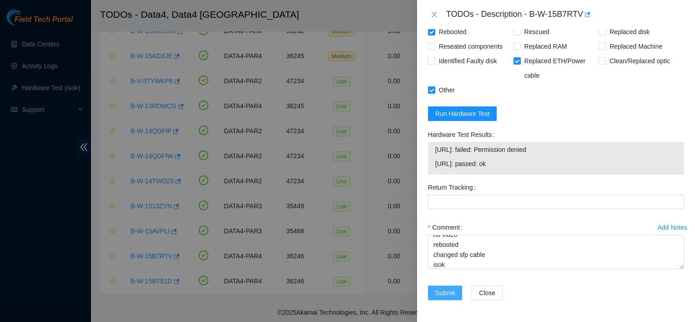
click at [449, 294] on span "Submit" at bounding box center [445, 293] width 20 height 10
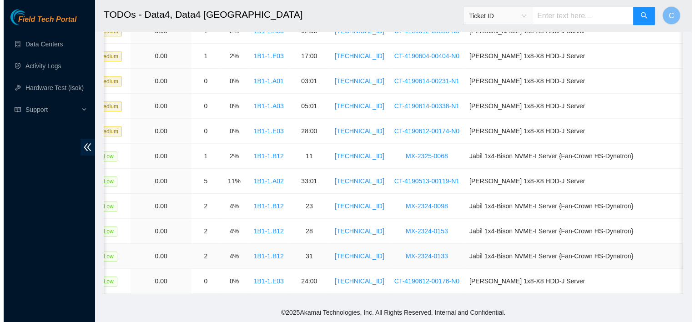
scroll to position [0, 0]
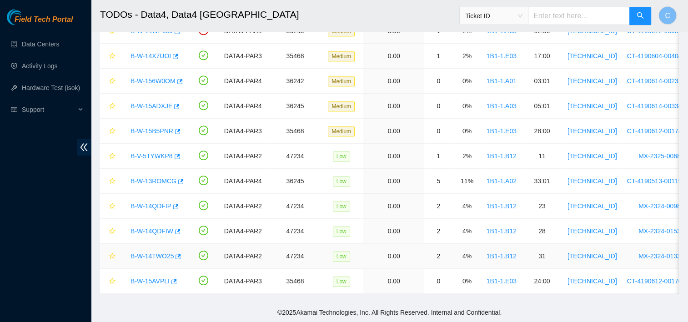
click at [154, 252] on link "B-W-14TWO25" at bounding box center [152, 255] width 43 height 7
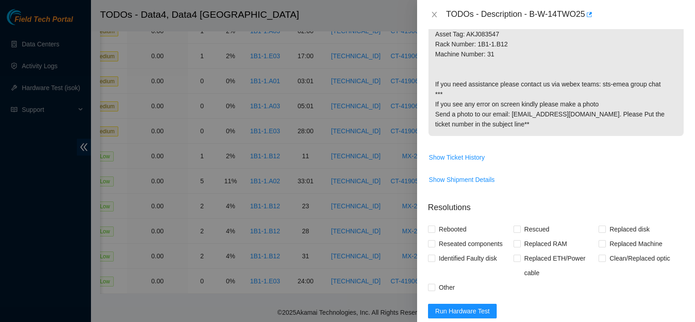
scroll to position [462, 0]
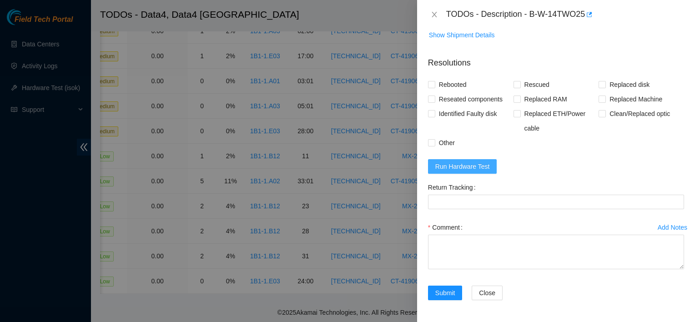
click at [472, 172] on span "Run Hardware Test" at bounding box center [462, 166] width 55 height 10
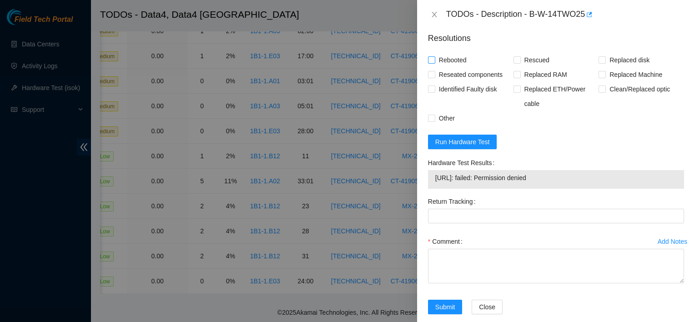
click at [445, 67] on span "Rebooted" at bounding box center [452, 60] width 35 height 15
click at [434, 63] on input "Rebooted" at bounding box center [431, 59] width 6 height 6
checkbox input "true"
click at [441, 126] on span "Other" at bounding box center [446, 118] width 23 height 15
click at [434, 121] on input "Other" at bounding box center [431, 118] width 6 height 6
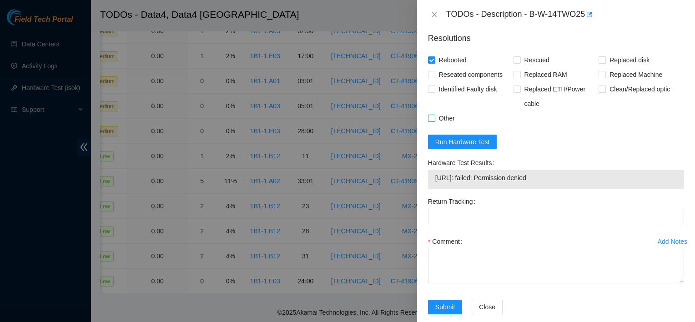
checkbox input "true"
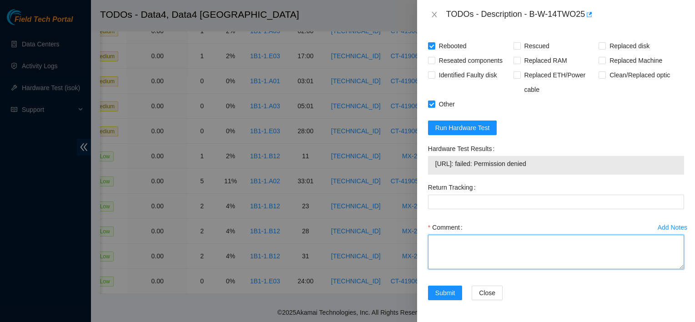
click at [489, 247] on textarea "Comment" at bounding box center [556, 252] width 256 height 35
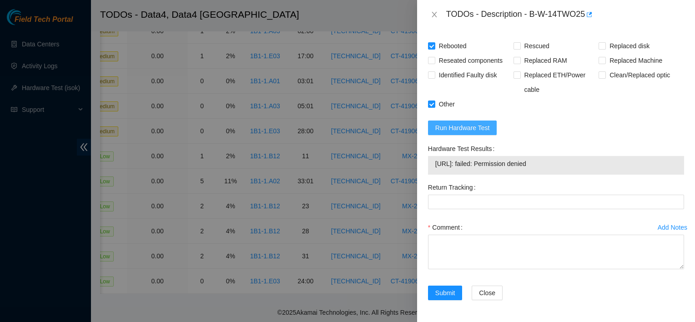
click at [469, 128] on span "Run Hardware Test" at bounding box center [462, 128] width 55 height 10
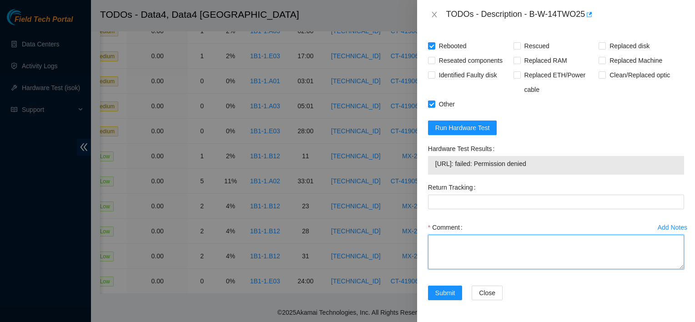
click at [446, 239] on textarea "Comment" at bounding box center [556, 252] width 256 height 35
type textarea "no video rebooted"
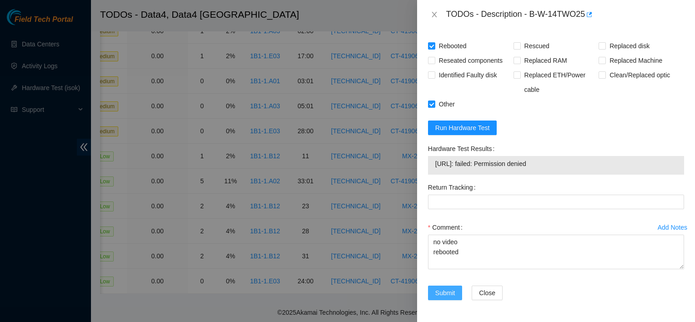
click at [444, 297] on span "Submit" at bounding box center [445, 293] width 20 height 10
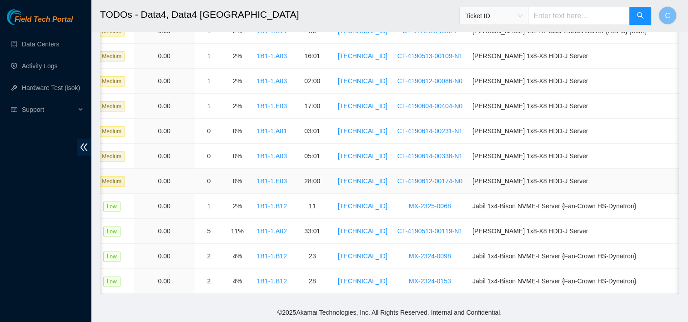
scroll to position [0, 0]
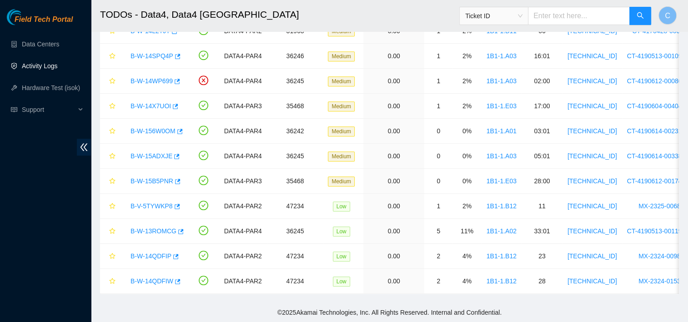
click at [38, 63] on link "Activity Logs" at bounding box center [40, 65] width 36 height 7
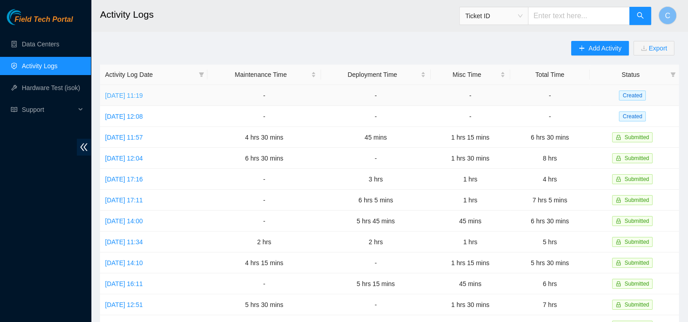
click at [143, 98] on link "[DATE] 11:19" at bounding box center [124, 95] width 38 height 7
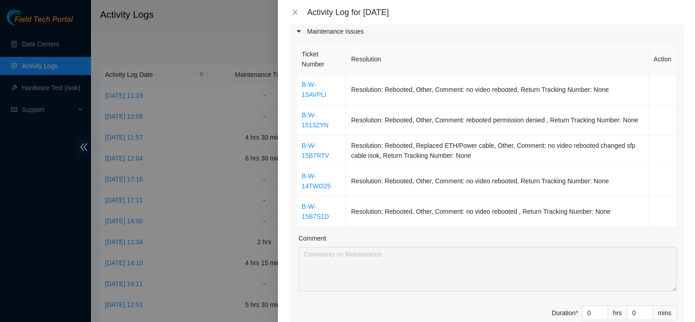
scroll to position [125, 0]
click at [318, 114] on link "B-W-1513ZYN" at bounding box center [315, 119] width 27 height 17
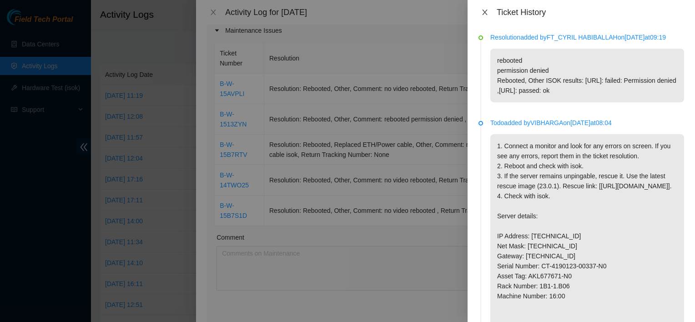
click at [484, 9] on icon "close" at bounding box center [484, 12] width 7 height 7
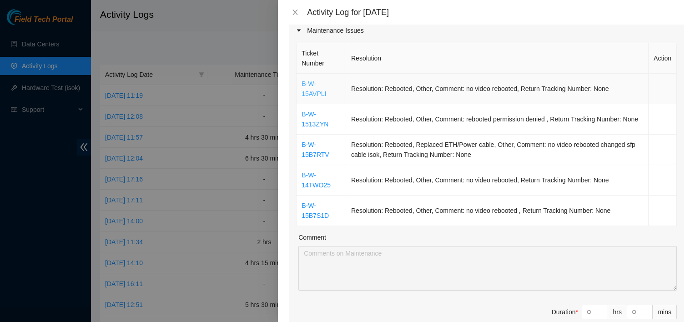
click at [326, 86] on link "B-W-15AVPLI" at bounding box center [314, 88] width 25 height 17
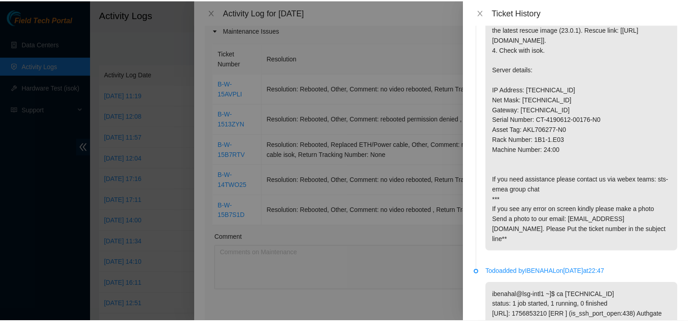
scroll to position [0, 0]
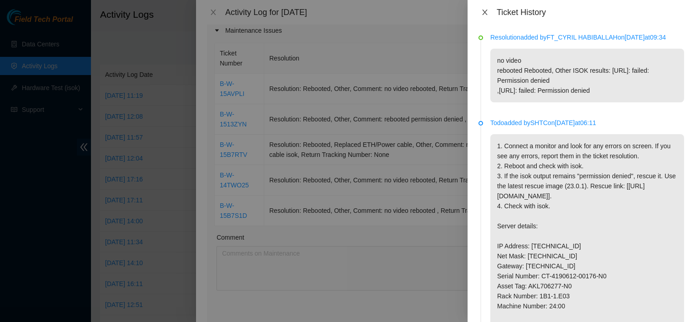
click at [482, 8] on button "Close" at bounding box center [485, 12] width 13 height 9
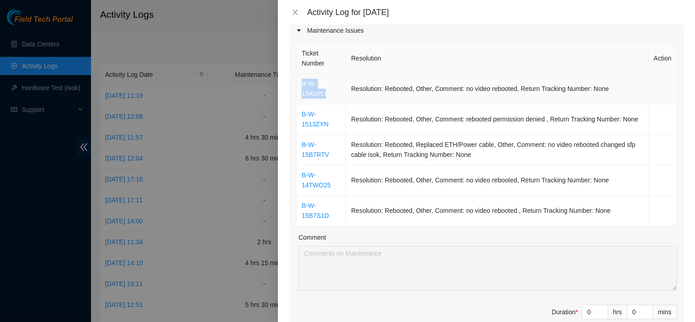
drag, startPoint x: 342, startPoint y: 84, endPoint x: 301, endPoint y: 82, distance: 40.6
click at [301, 82] on td "B-W-15AVPLI" at bounding box center [322, 89] width 50 height 30
copy link "B-W-15AVPLI"
click at [173, 39] on div at bounding box center [347, 161] width 695 height 322
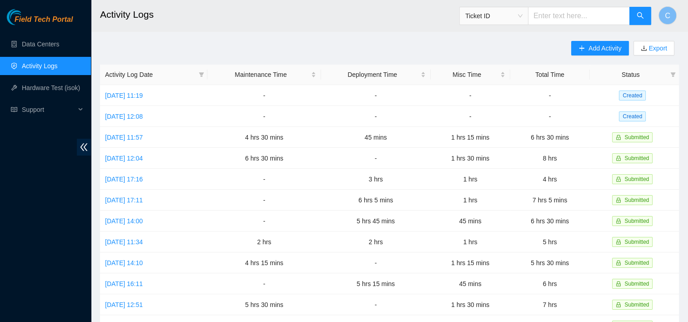
click at [45, 70] on link "Activity Logs" at bounding box center [40, 65] width 36 height 7
click at [56, 48] on link "Data Centers" at bounding box center [40, 43] width 37 height 7
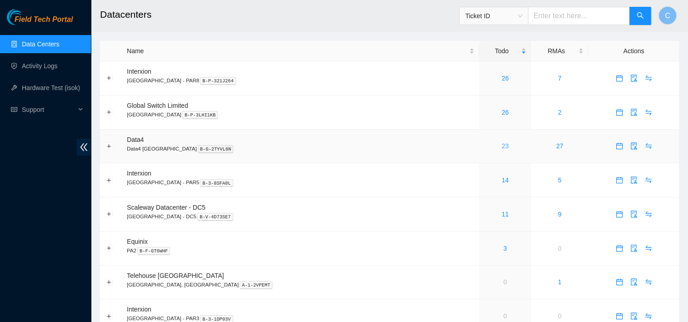
click at [502, 146] on link "23" at bounding box center [505, 145] width 7 height 7
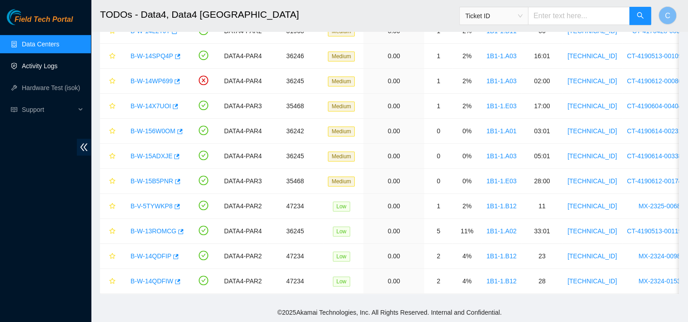
click at [46, 65] on link "Activity Logs" at bounding box center [40, 65] width 36 height 7
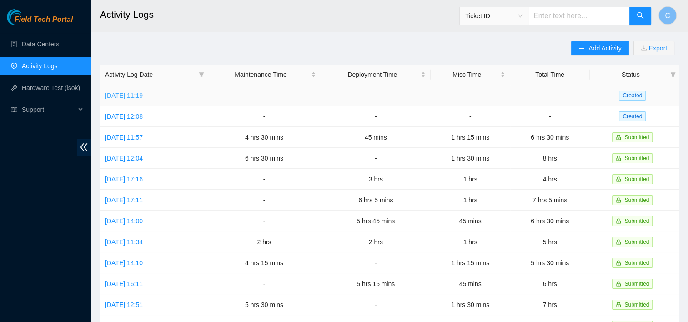
click at [143, 96] on link "[DATE] 11:19" at bounding box center [124, 95] width 38 height 7
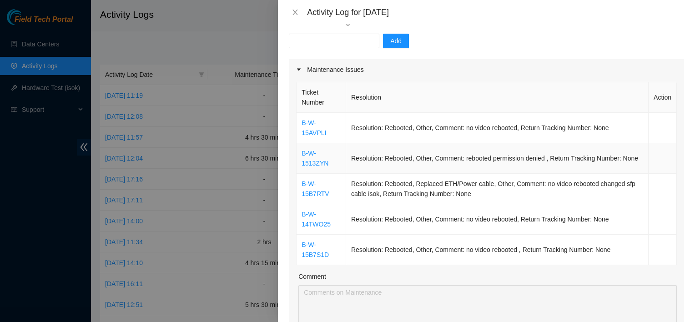
scroll to position [87, 0]
click at [314, 152] on link "B-W-1513ZYN" at bounding box center [315, 156] width 27 height 17
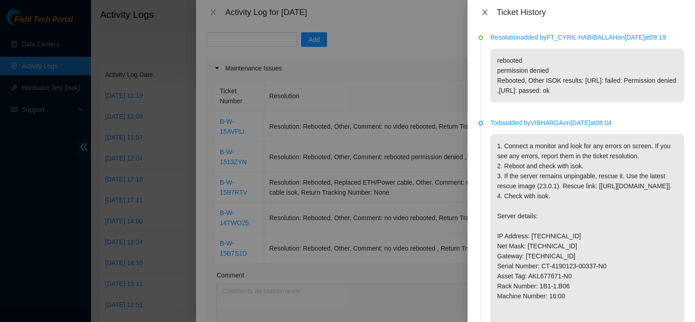
click at [487, 12] on icon "close" at bounding box center [484, 12] width 7 height 7
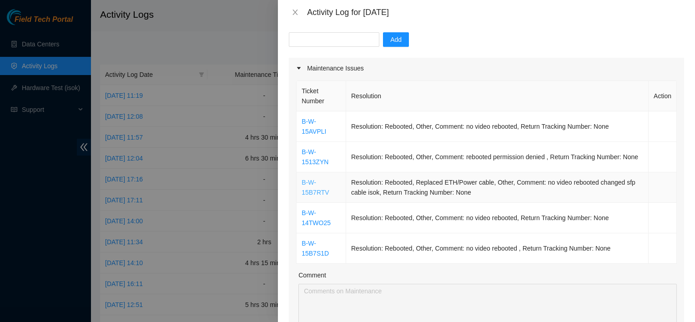
click at [314, 179] on link "B-W-15B7RTV" at bounding box center [315, 187] width 27 height 17
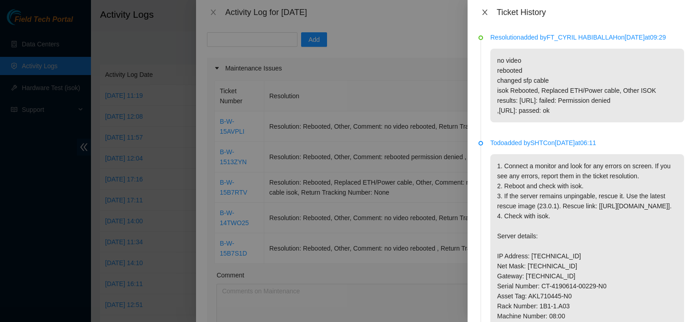
click at [485, 12] on icon "close" at bounding box center [484, 12] width 5 height 5
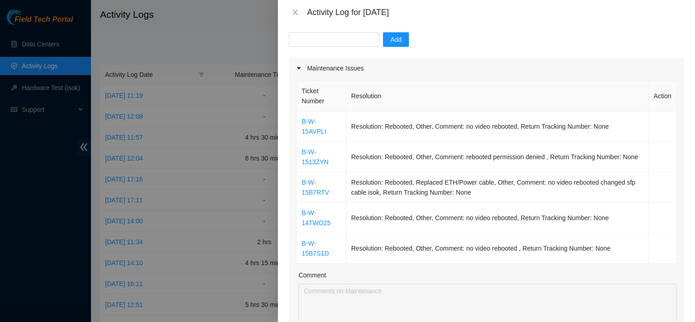
click at [452, 57] on div "Add" at bounding box center [486, 44] width 395 height 25
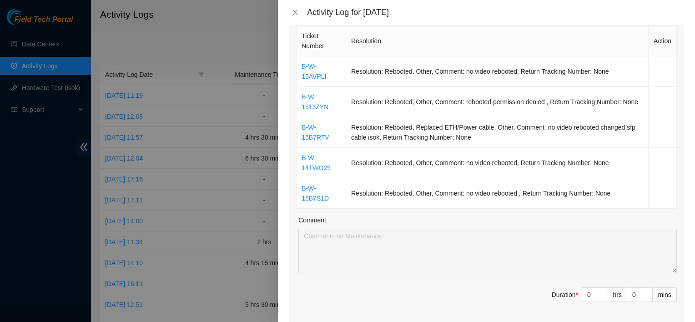
scroll to position [145, 0]
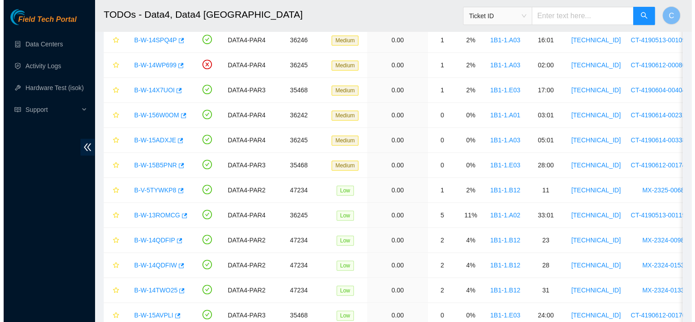
scroll to position [459, 0]
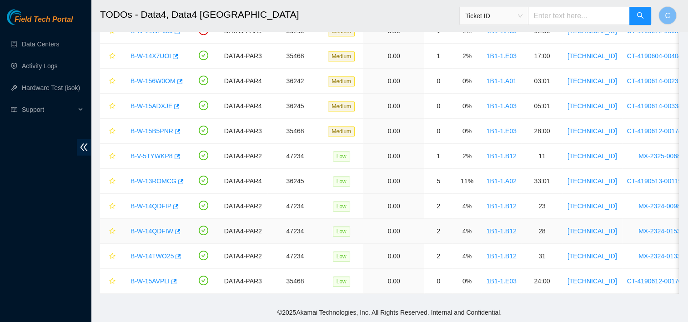
click at [151, 227] on link "B-W-14QDFIW" at bounding box center [152, 230] width 43 height 7
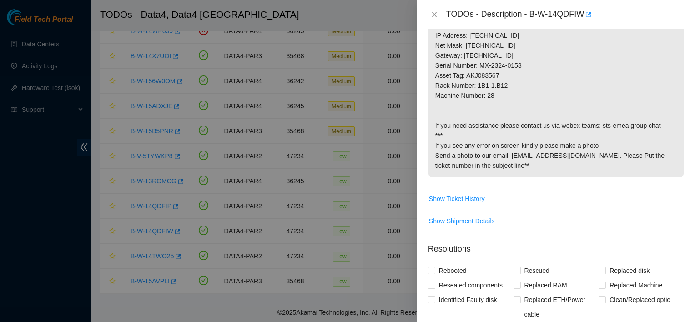
scroll to position [323, 0]
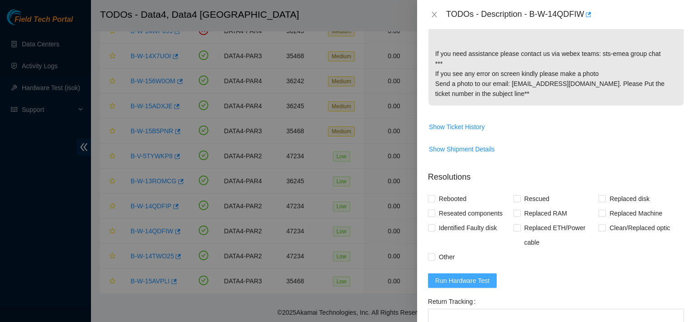
click at [471, 286] on span "Run Hardware Test" at bounding box center [462, 281] width 55 height 10
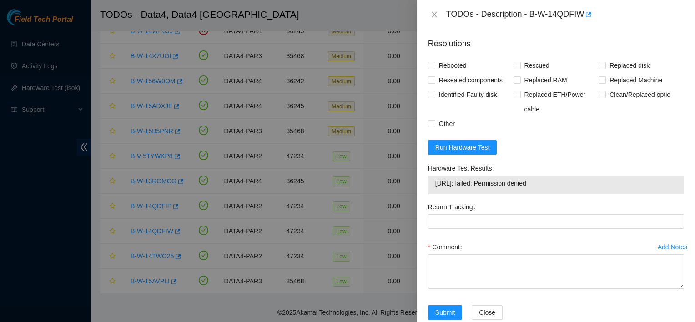
scroll to position [456, 0]
click at [468, 152] on span "Run Hardware Test" at bounding box center [462, 147] width 55 height 10
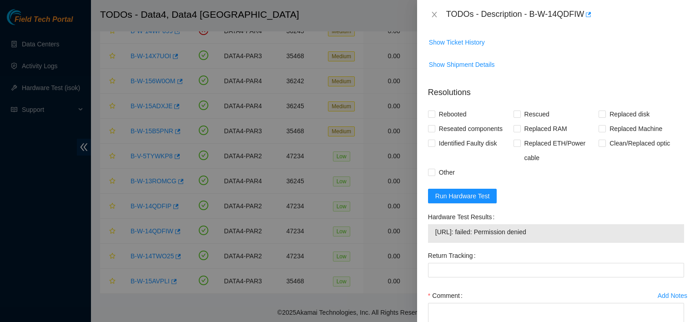
scroll to position [410, 0]
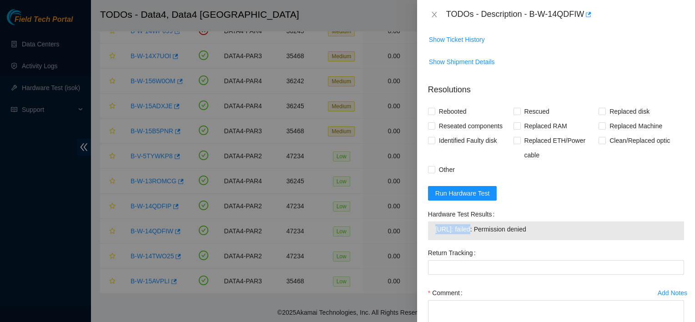
drag, startPoint x: 475, startPoint y: 258, endPoint x: 437, endPoint y: 256, distance: 38.3
click at [437, 234] on span "[URL]: failed: Permission denied" at bounding box center [556, 229] width 242 height 10
copy span "[TECHNICAL_ID]"
click at [473, 198] on span "Run Hardware Test" at bounding box center [462, 193] width 55 height 10
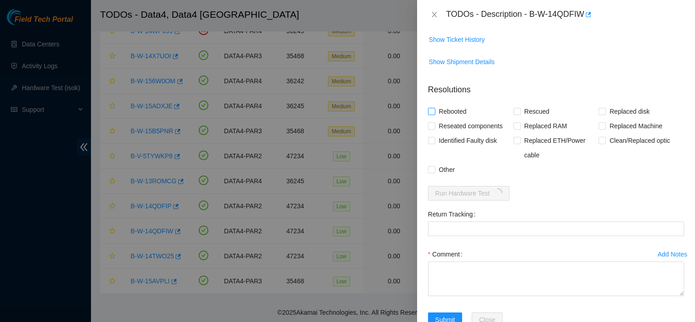
click at [453, 119] on span "Rebooted" at bounding box center [452, 111] width 35 height 15
click at [434, 114] on input "Rebooted" at bounding box center [431, 111] width 6 height 6
checkbox input "true"
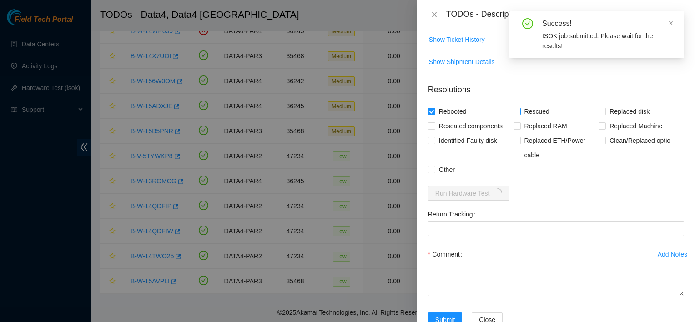
click at [521, 119] on span "Rescued" at bounding box center [537, 111] width 32 height 15
click at [520, 114] on input "Rescued" at bounding box center [517, 111] width 6 height 6
checkbox input "true"
click at [433, 172] on input "Other" at bounding box center [431, 169] width 6 height 6
checkbox input "true"
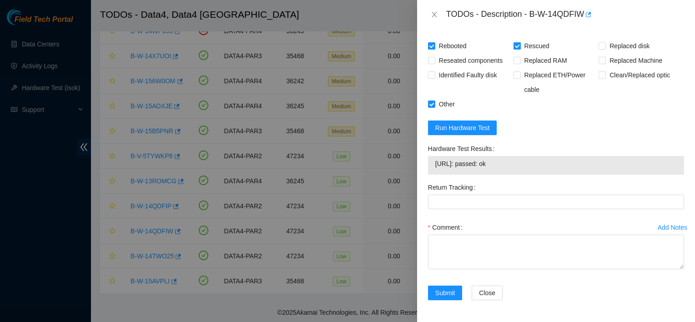
scroll to position [503, 0]
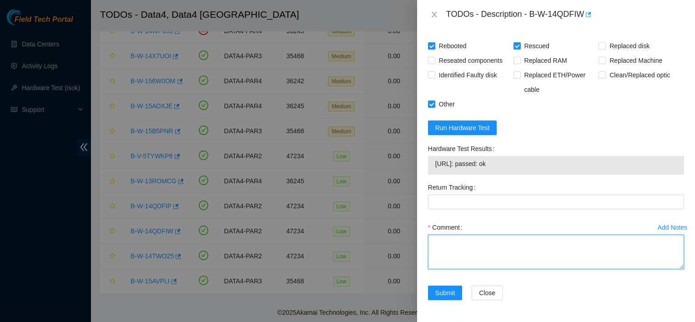
click at [459, 241] on textarea "Comment" at bounding box center [556, 252] width 256 height 35
type textarea "no video rebooted permission denied rescued [PERSON_NAME]"
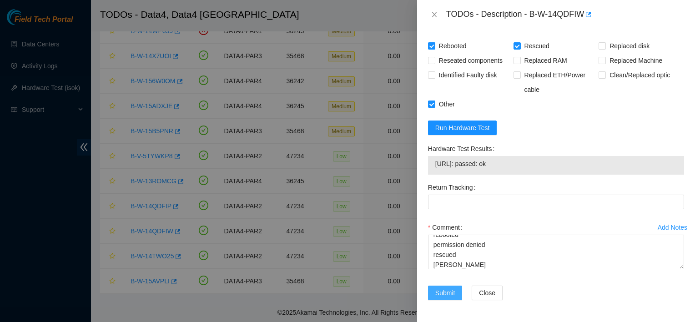
click at [444, 298] on span "Submit" at bounding box center [445, 293] width 20 height 10
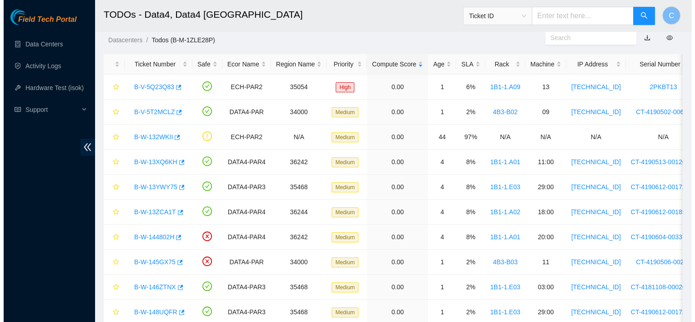
scroll to position [25, 0]
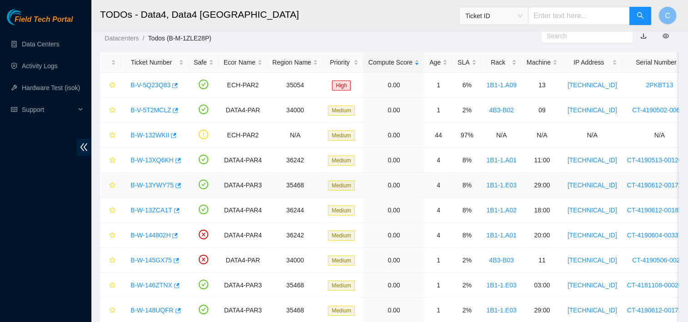
click at [160, 186] on link "B-W-13YWY75" at bounding box center [152, 185] width 43 height 7
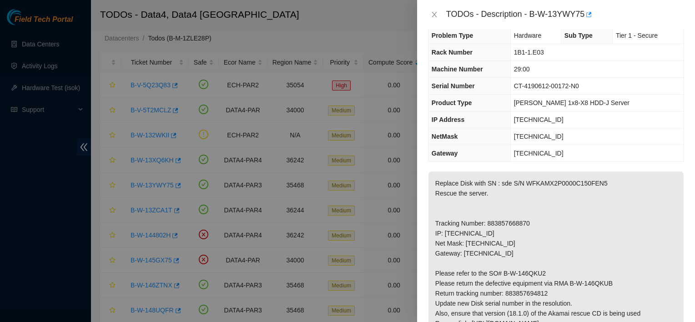
scroll to position [0, 0]
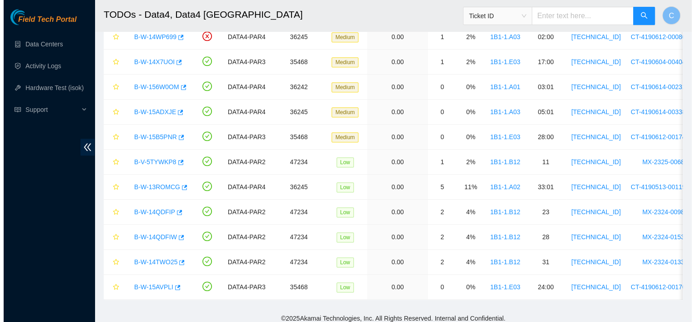
scroll to position [459, 0]
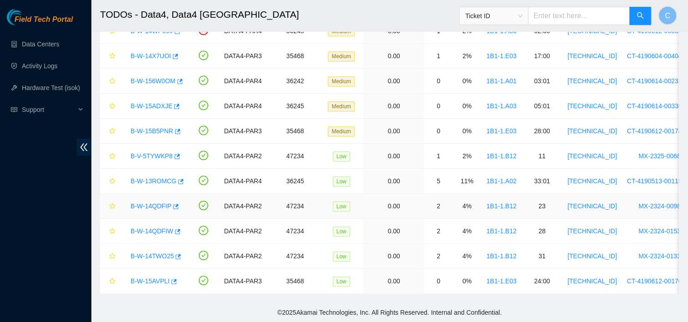
click at [152, 202] on link "B-W-14QDFIP" at bounding box center [151, 205] width 41 height 7
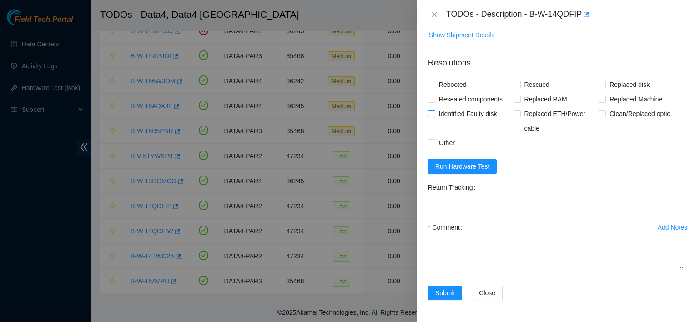
scroll to position [458, 0]
click at [473, 172] on span "Run Hardware Test" at bounding box center [462, 166] width 55 height 10
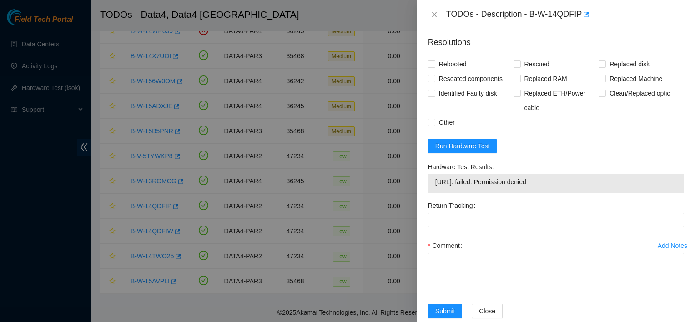
click at [474, 187] on span "95.101.134.198: failed: Permission denied" at bounding box center [556, 182] width 242 height 10
drag, startPoint x: 476, startPoint y: 209, endPoint x: 436, endPoint y: 211, distance: 40.5
click at [436, 187] on span "95.101.134.198: failed: Permission denied" at bounding box center [556, 182] width 242 height 10
copy span "95.101.134.198"
click at [466, 151] on span "Run Hardware Test" at bounding box center [462, 146] width 55 height 10
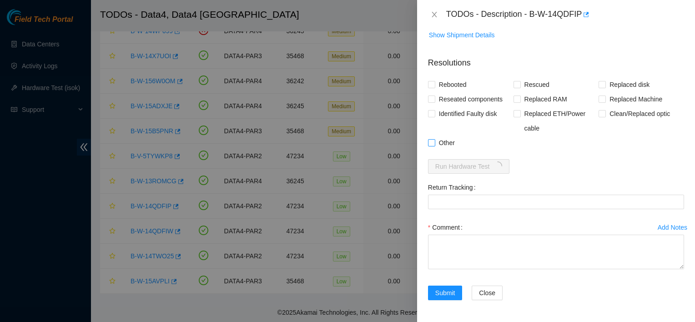
click at [442, 149] on span "Other" at bounding box center [446, 143] width 23 height 15
click at [434, 146] on input "Other" at bounding box center [431, 142] width 6 height 6
checkbox input "true"
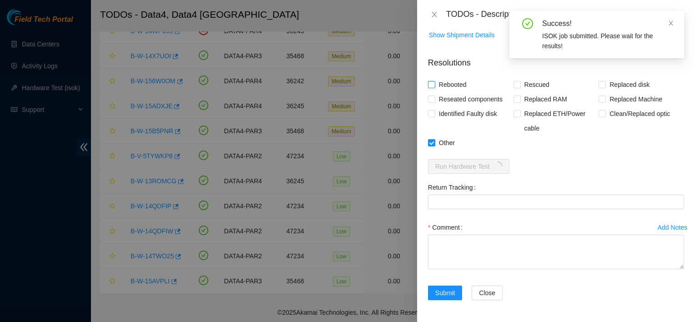
click at [444, 90] on span "Rebooted" at bounding box center [452, 84] width 35 height 15
click at [434, 87] on input "Rebooted" at bounding box center [431, 84] width 6 height 6
checkbox input "true"
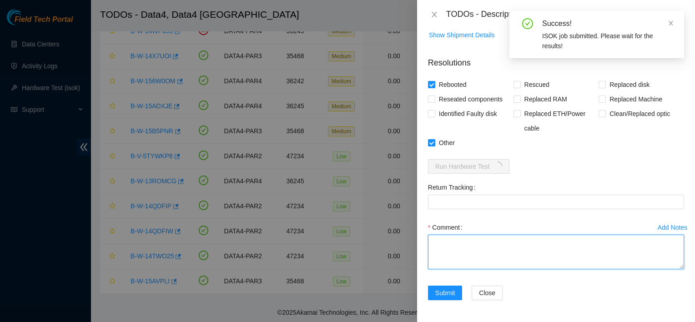
click at [459, 256] on textarea "Comment" at bounding box center [556, 252] width 256 height 35
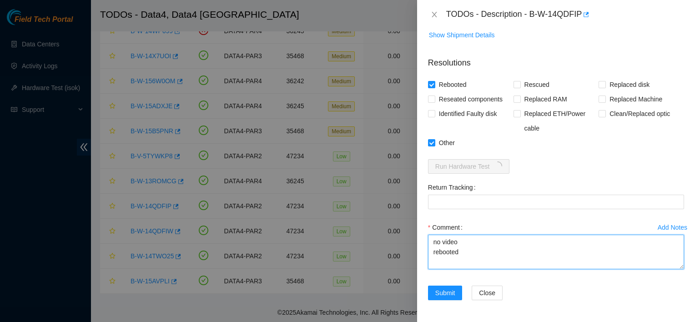
type textarea "no video rebooted"
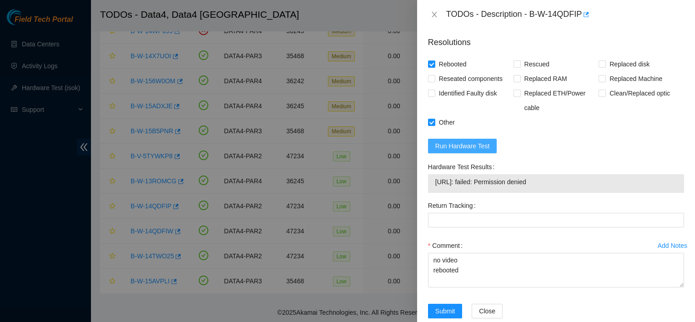
click at [463, 151] on span "Run Hardware Test" at bounding box center [462, 146] width 55 height 10
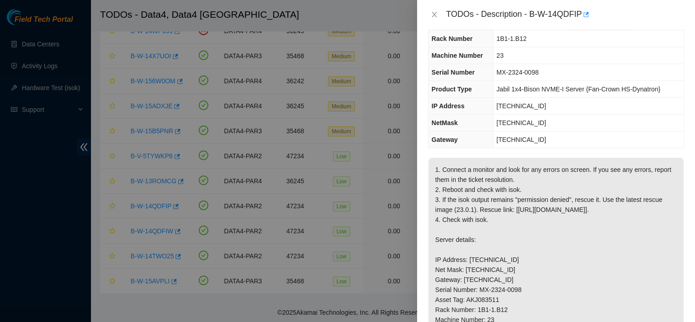
scroll to position [25, 0]
click at [522, 125] on span "[TECHNICAL_ID]" at bounding box center [522, 124] width 50 height 7
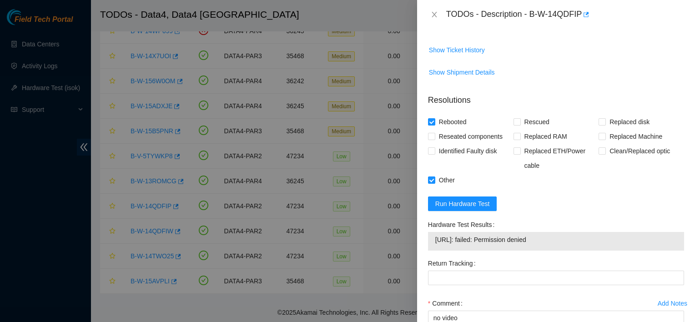
scroll to position [420, 0]
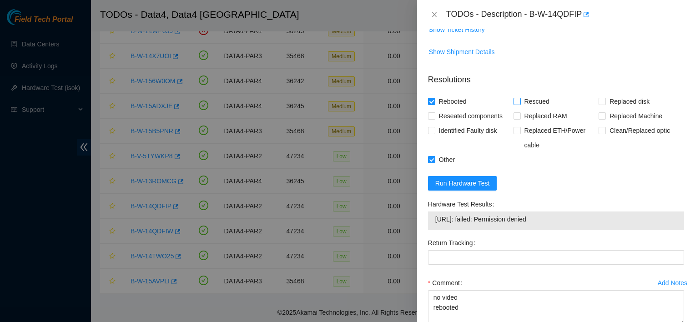
click at [530, 109] on span "Rescued" at bounding box center [537, 101] width 32 height 15
click at [520, 104] on input "Rescued" at bounding box center [517, 101] width 6 height 6
checkbox input "true"
click at [484, 188] on span "Run Hardware Test" at bounding box center [462, 183] width 55 height 10
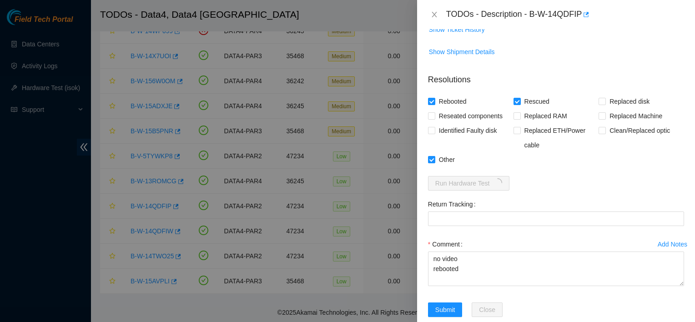
scroll to position [466, 0]
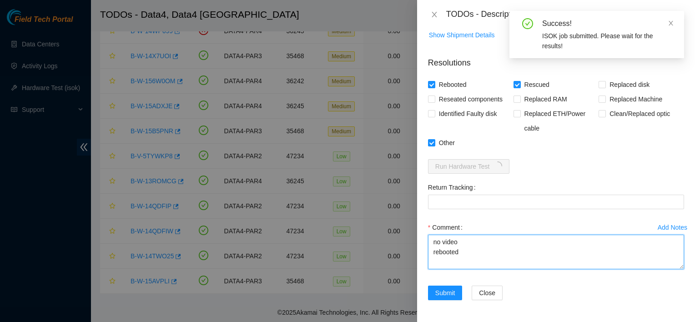
drag, startPoint x: 489, startPoint y: 257, endPoint x: 409, endPoint y: 236, distance: 82.3
click at [409, 236] on div "TODOs - Description - B-W-14QDFIP Problem Type Hardware Sub Type Tier 1 Rack Nu…" at bounding box center [347, 161] width 695 height 322
paste textarea "permission denied rescued isok"
type textarea "no video rebooted permission denied rescued isok"
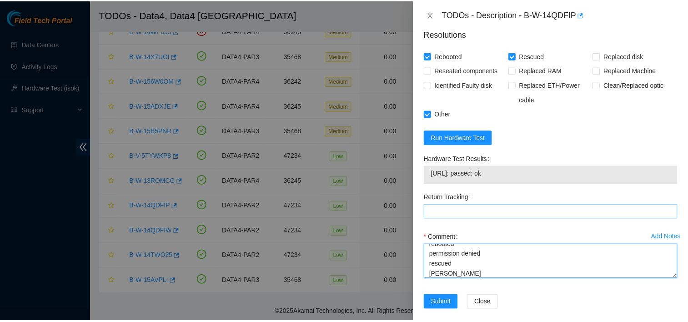
scroll to position [505, 0]
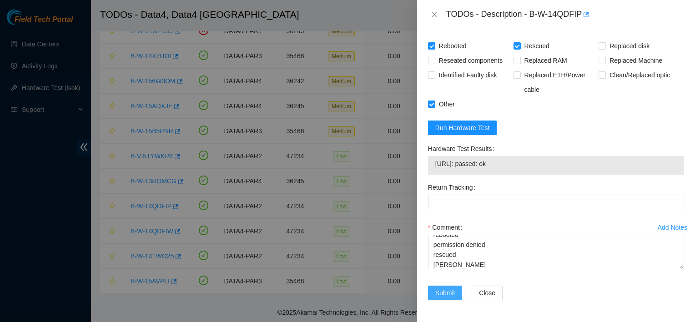
click at [451, 291] on span "Submit" at bounding box center [445, 293] width 20 height 10
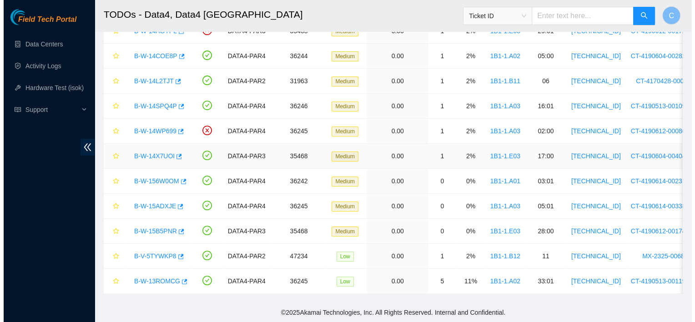
scroll to position [359, 0]
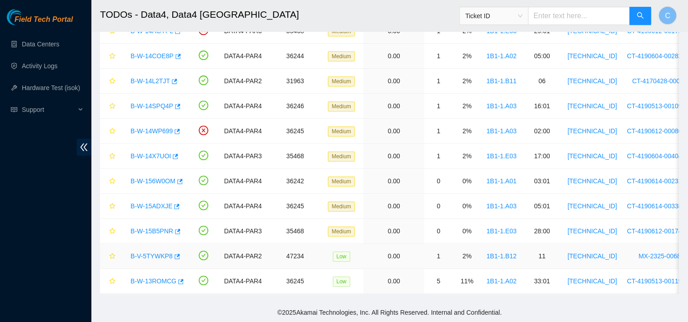
click at [156, 252] on link "B-V-5TYWKP8" at bounding box center [152, 255] width 42 height 7
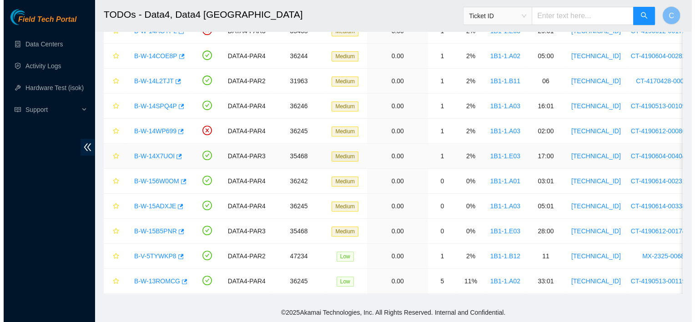
scroll to position [142, 0]
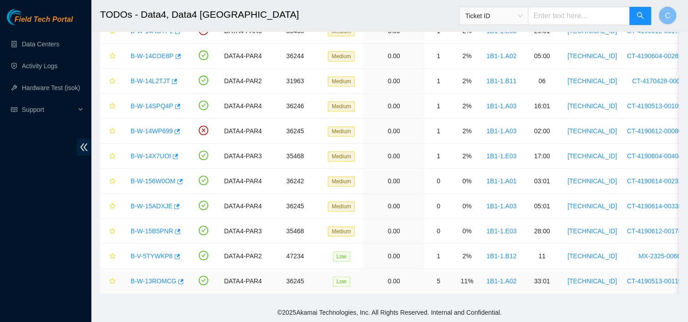
click at [158, 278] on link "B-W-13ROMCG" at bounding box center [154, 281] width 46 height 7
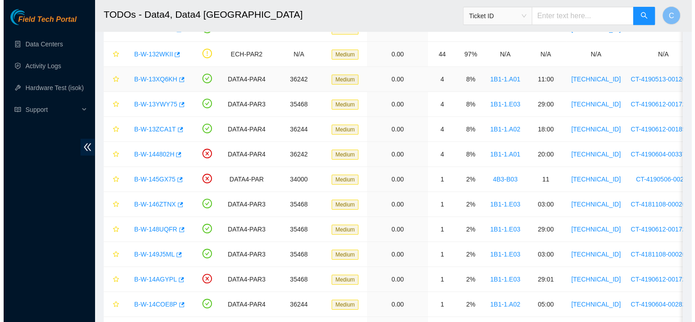
scroll to position [108, 0]
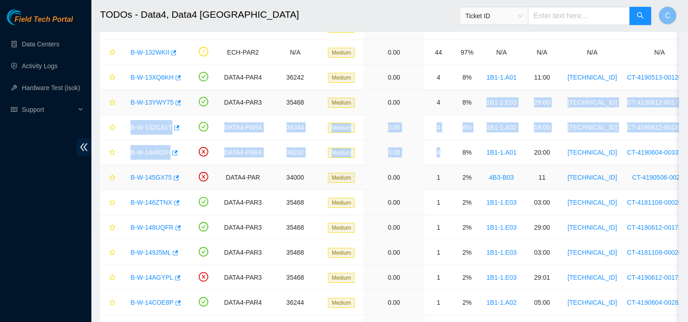
drag, startPoint x: 469, startPoint y: 109, endPoint x: 436, endPoint y: 172, distance: 70.8
click at [436, 172] on tbody "B-V-5Q23Q83 ECH-PAR2 35054 High 0.00 1 6% 1B1-1.A09 13 104.110.180.16 2PKBT13 D…" at bounding box center [522, 265] width 845 height 550
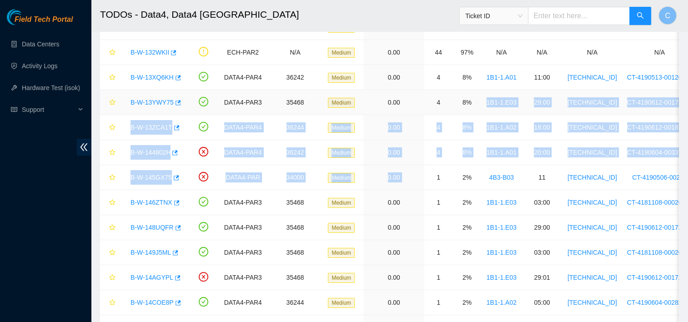
click at [153, 102] on link "B-W-13YWY75" at bounding box center [152, 102] width 43 height 7
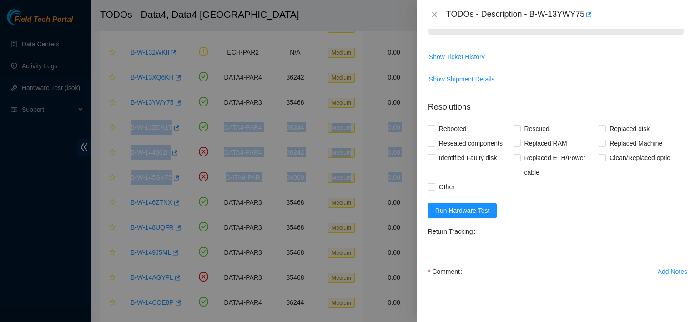
scroll to position [379, 0]
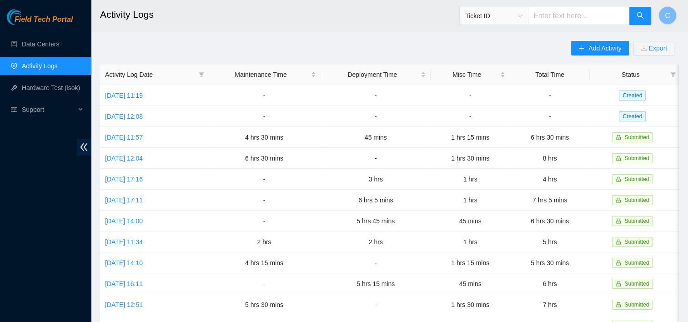
click at [339, 29] on header "Activity Logs Ticket ID C" at bounding box center [435, 15] width 688 height 31
click at [543, 11] on input "text" at bounding box center [579, 16] width 102 height 18
paste input "B-W-15AVPLI"
type input "B-W-15AVPLI"
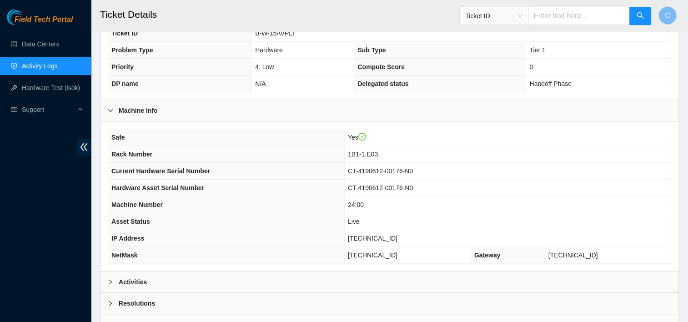
scroll to position [262, 0]
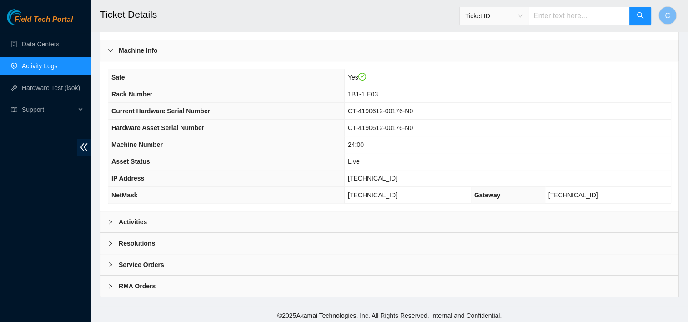
click at [110, 241] on icon "right" at bounding box center [110, 243] width 3 height 5
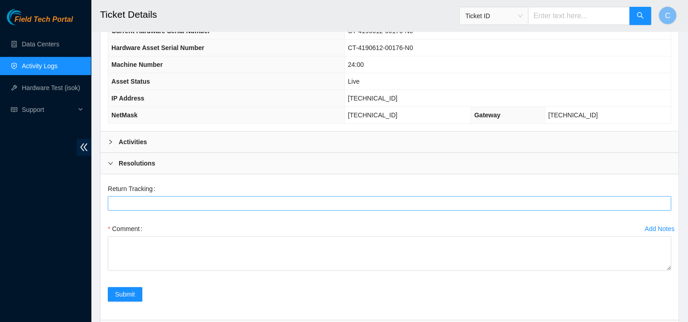
scroll to position [345, 0]
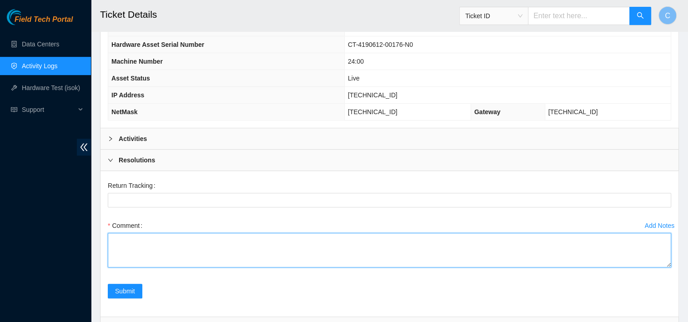
click at [161, 247] on textarea "Comment" at bounding box center [390, 250] width 564 height 35
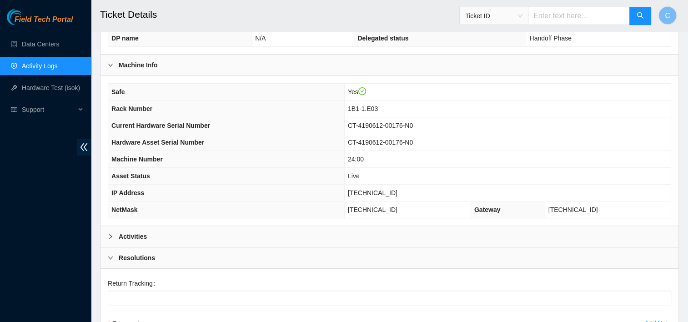
scroll to position [248, 0]
click at [135, 236] on b "Activities" at bounding box center [133, 236] width 28 height 10
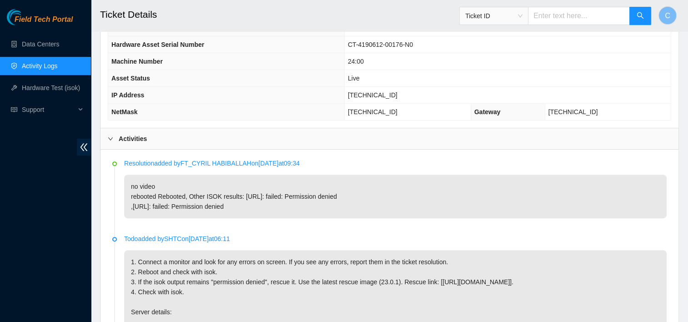
scroll to position [347, 0]
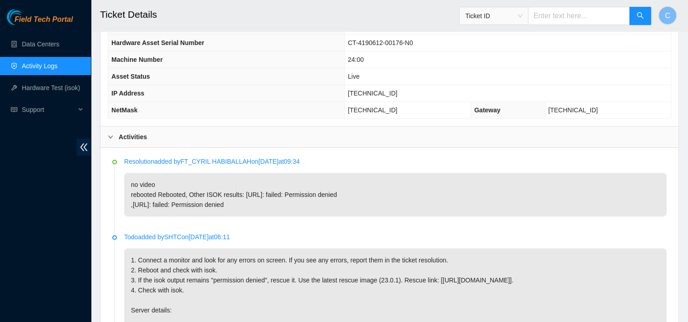
click at [111, 137] on div at bounding box center [113, 137] width 11 height 10
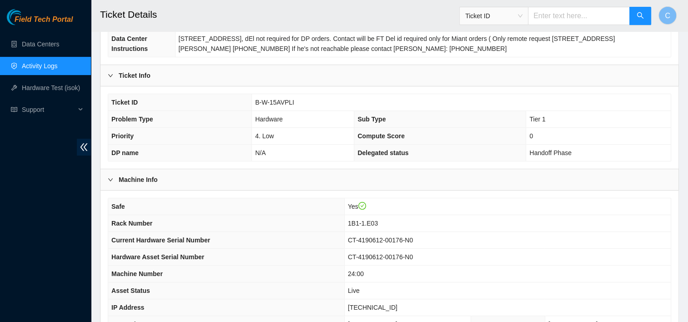
scroll to position [82, 0]
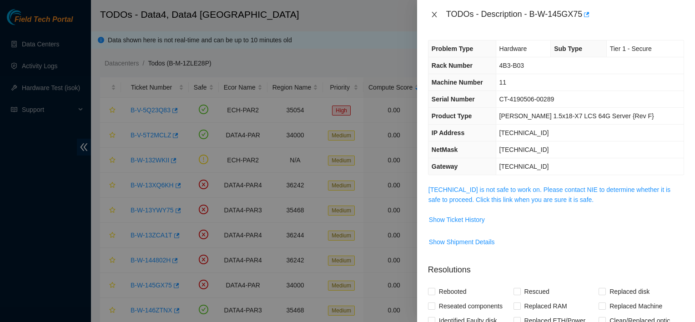
click at [431, 14] on icon "close" at bounding box center [434, 14] width 7 height 7
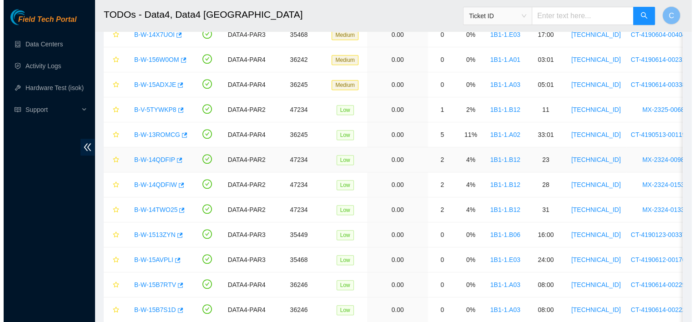
scroll to position [509, 0]
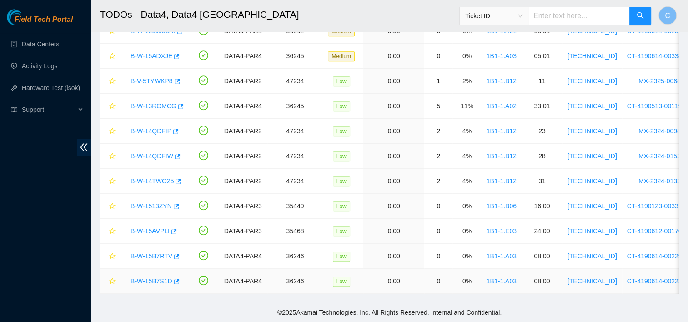
click at [154, 278] on link "B-W-15B7S1D" at bounding box center [152, 281] width 42 height 7
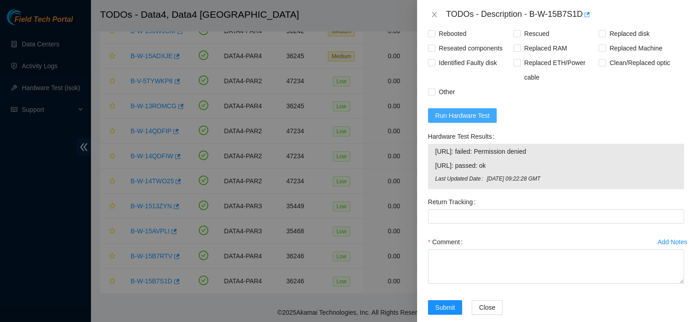
scroll to position [531, 0]
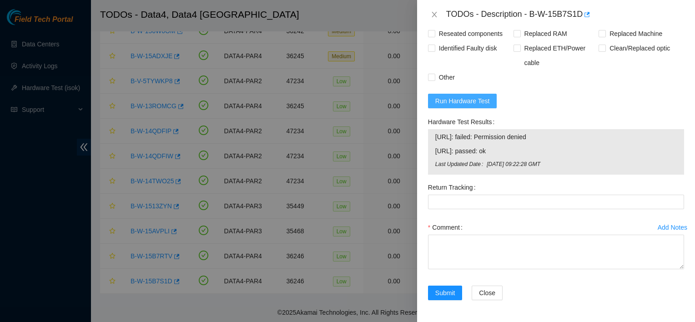
click at [461, 94] on button "Run Hardware Test" at bounding box center [462, 101] width 69 height 15
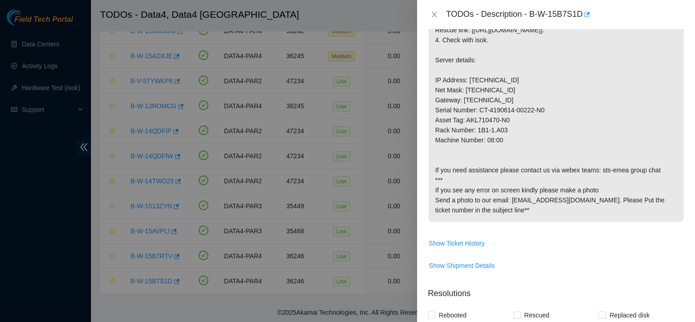
scroll to position [211, 0]
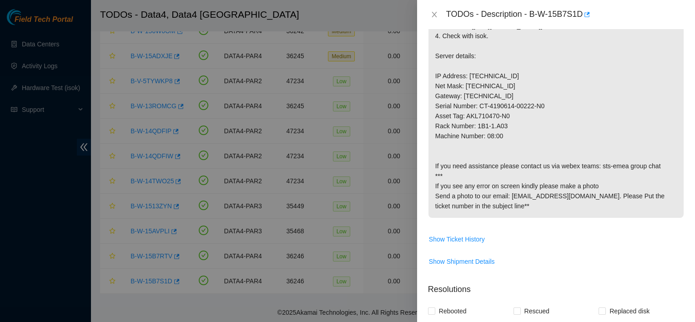
click at [376, 55] on div at bounding box center [347, 161] width 695 height 322
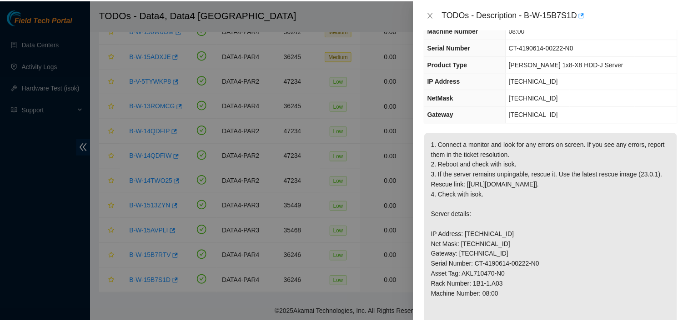
scroll to position [0, 0]
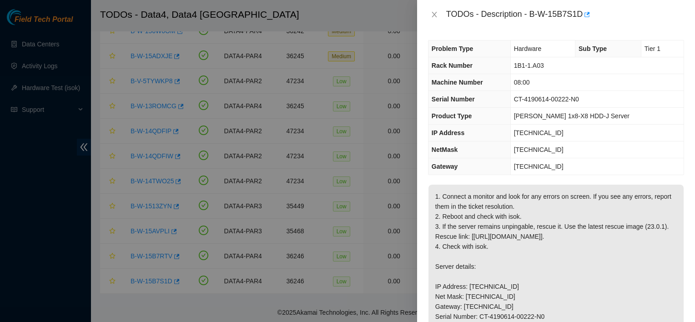
click at [311, 11] on div at bounding box center [347, 161] width 695 height 322
click at [434, 18] on icon "close" at bounding box center [434, 14] width 7 height 7
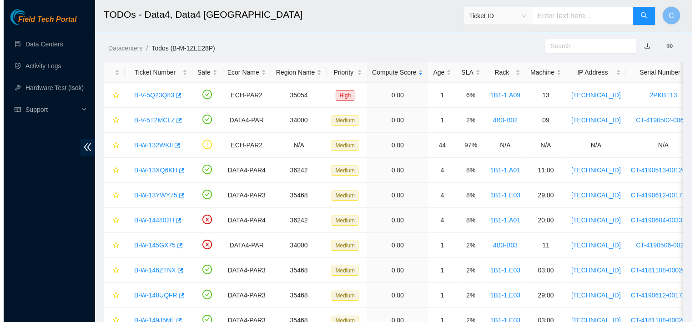
scroll to position [15, 0]
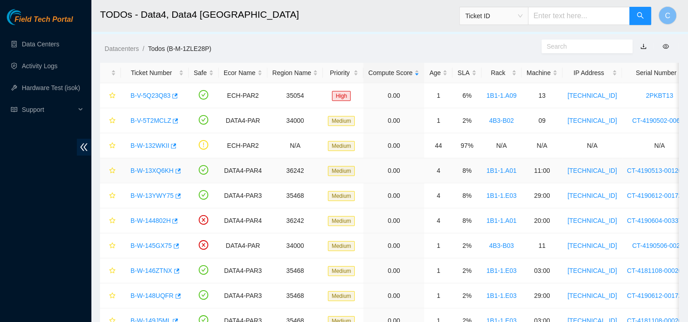
click at [159, 169] on link "B-W-13XQ6KH" at bounding box center [152, 170] width 43 height 7
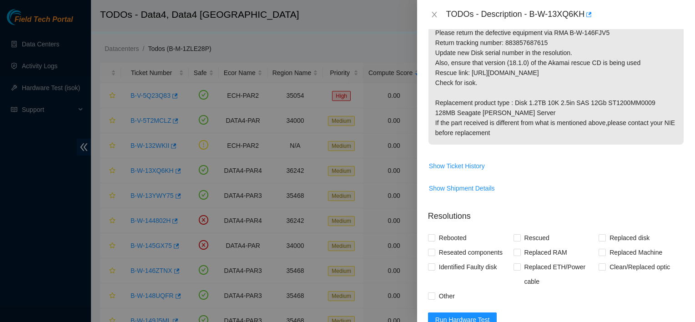
scroll to position [482, 0]
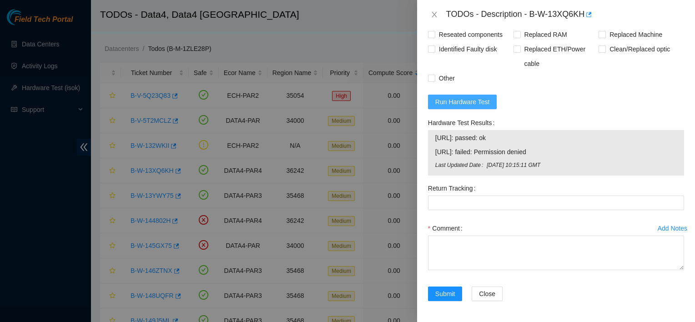
click at [478, 108] on button "Run Hardware Test" at bounding box center [462, 102] width 69 height 15
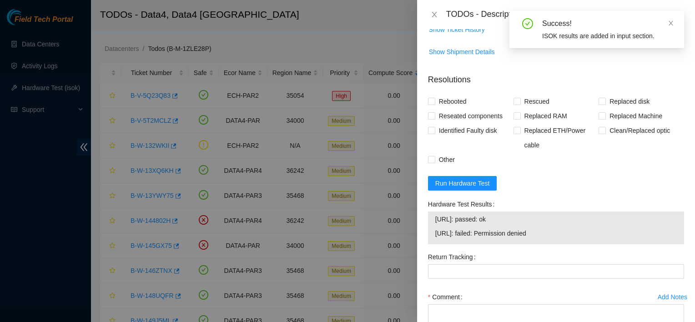
scroll to position [469, 0]
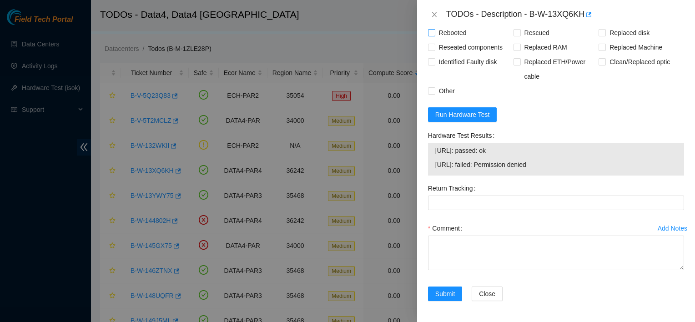
click at [440, 32] on span "Rebooted" at bounding box center [452, 32] width 35 height 15
click at [434, 32] on input "Rebooted" at bounding box center [431, 32] width 6 height 6
checkbox input "true"
click at [523, 36] on span "Rescued" at bounding box center [537, 33] width 32 height 15
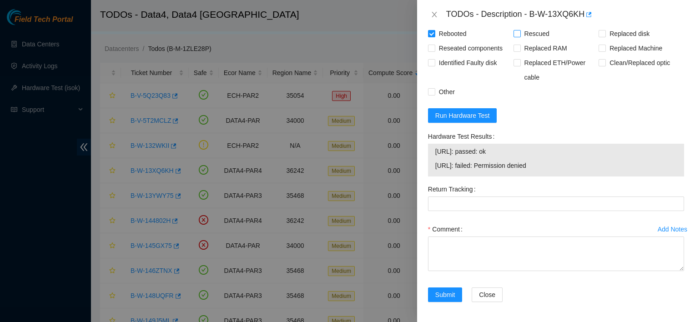
click at [520, 36] on input "Rescued" at bounding box center [517, 33] width 6 height 6
checkbox input "true"
click at [606, 33] on span "Replaced disk" at bounding box center [629, 33] width 47 height 15
click at [603, 33] on input "Replaced disk" at bounding box center [602, 33] width 6 height 6
checkbox input "true"
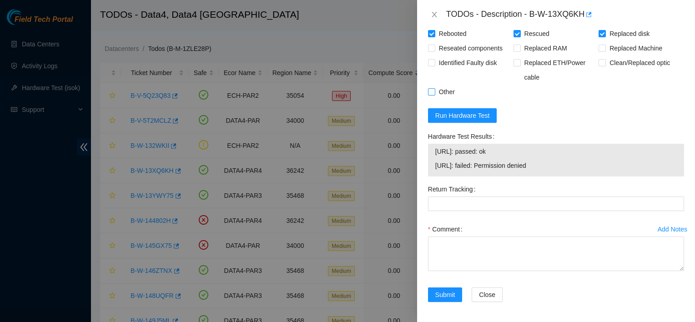
click at [442, 92] on span "Other" at bounding box center [446, 92] width 23 height 15
click at [434, 92] on input "Other" at bounding box center [431, 91] width 6 height 6
checkbox input "true"
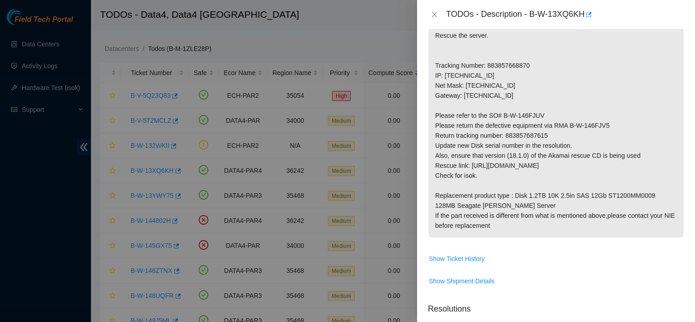
scroll to position [170, 0]
click at [523, 135] on p "Replace WFKA45LW0000K14145F0 Rescue the server. Tracking Number: 883857668870 I…" at bounding box center [556, 127] width 255 height 224
drag, startPoint x: 523, startPoint y: 135, endPoint x: 505, endPoint y: 134, distance: 17.7
click at [505, 134] on p "Replace WFKA45LW0000K14145F0 Rescue the server. Tracking Number: 883857668870 I…" at bounding box center [556, 127] width 255 height 224
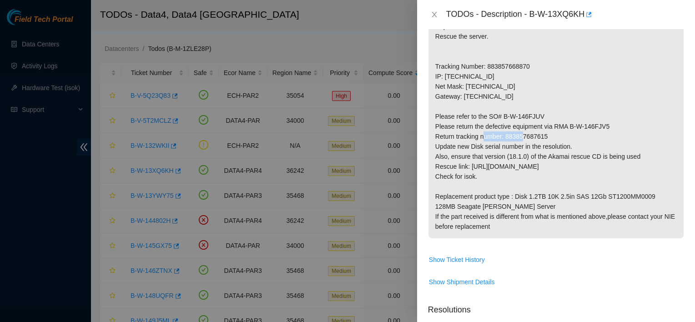
copy p "883857687615"
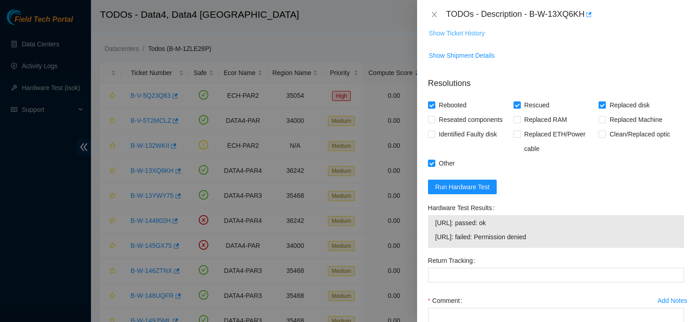
scroll to position [469, 0]
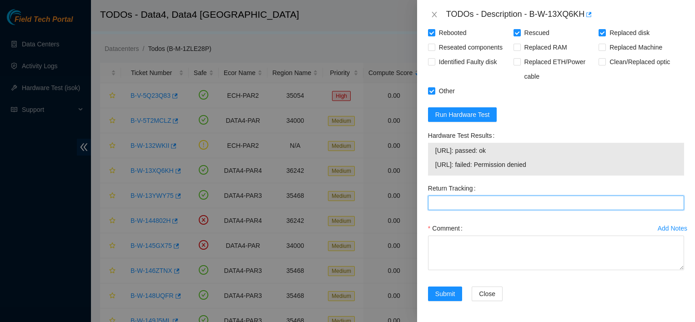
click at [449, 205] on Tracking "Return Tracking" at bounding box center [556, 203] width 256 height 15
paste Tracking "883857687615"
click at [449, 205] on Tracking "883857687615" at bounding box center [556, 203] width 256 height 15
type Tracking "883857687615"
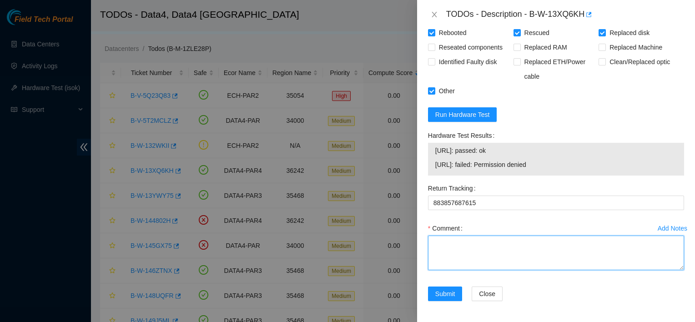
click at [457, 243] on textarea "Comment" at bounding box center [556, 253] width 256 height 35
paste textarea ""reached nocc for permission replaced disk WFK13WYT0000E84651XE with WFKA8RTY r…"
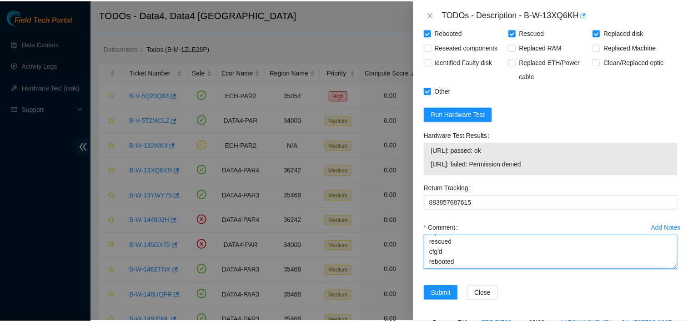
scroll to position [2, 0]
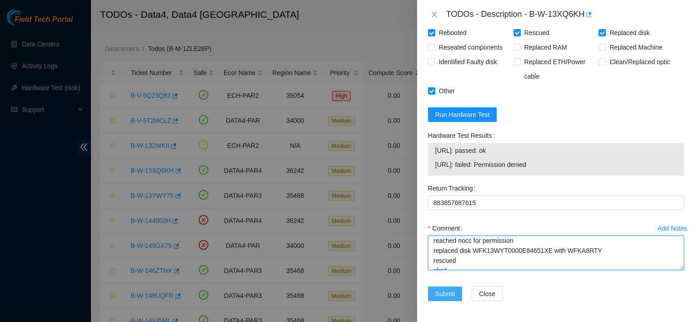
type textarea "reached nocc for permission replaced disk WFK13WYT0000E84651XE with WFKA8RTY re…"
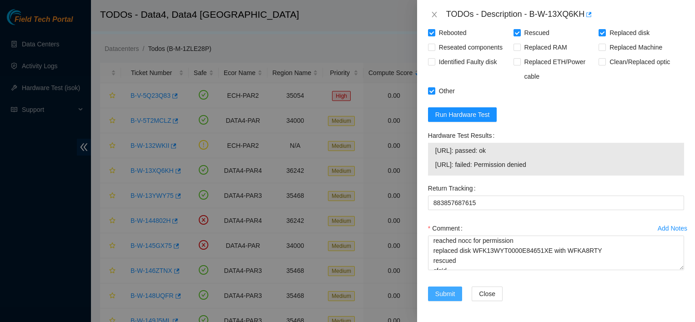
click at [446, 292] on span "Submit" at bounding box center [445, 294] width 20 height 10
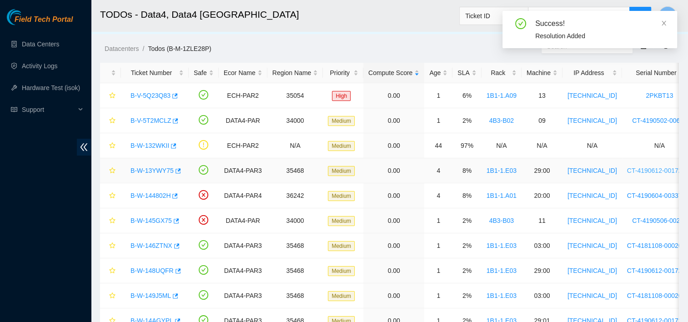
scroll to position [244, 0]
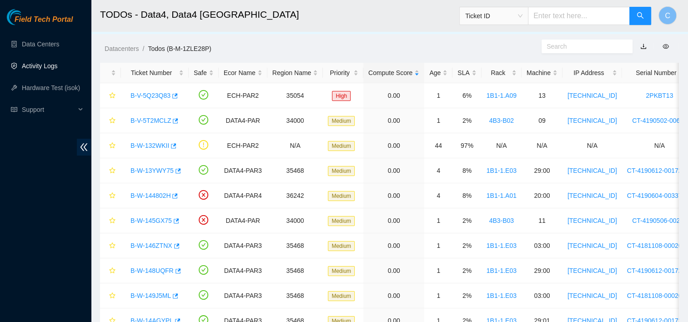
click at [29, 63] on link "Activity Logs" at bounding box center [40, 65] width 36 height 7
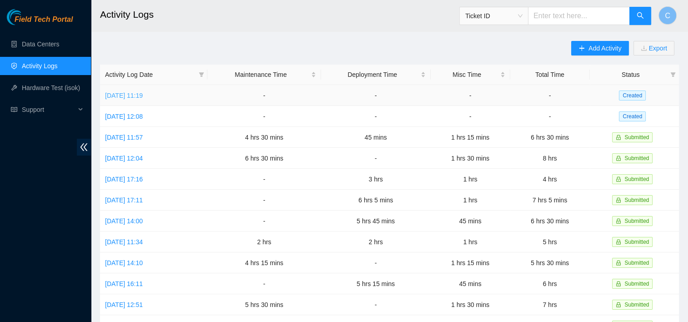
click at [115, 96] on link "[DATE] 11:19" at bounding box center [124, 95] width 38 height 7
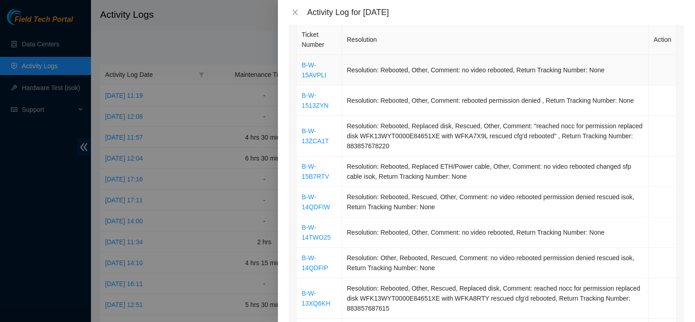
scroll to position [143, 0]
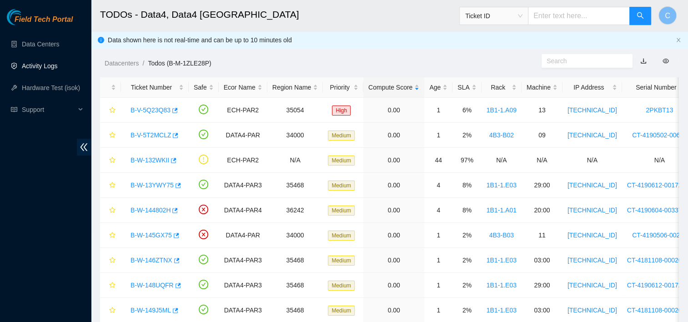
click at [35, 70] on link "Activity Logs" at bounding box center [40, 65] width 36 height 7
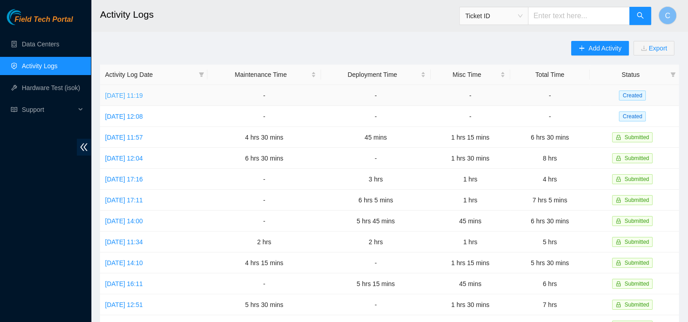
click at [126, 99] on link "[DATE] 11:19" at bounding box center [124, 95] width 38 height 7
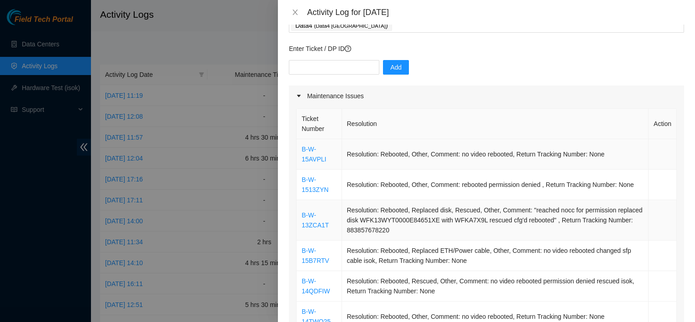
scroll to position [179, 0]
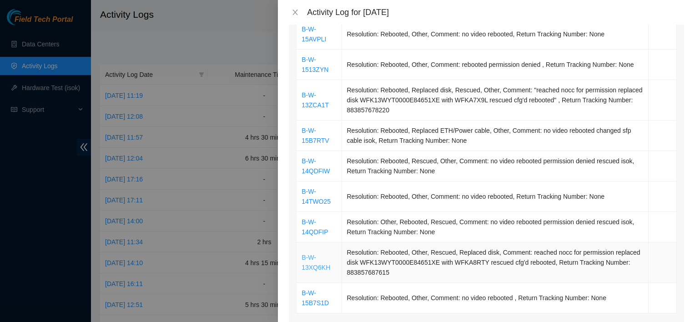
click at [319, 264] on link "B-W-13XQ6KH" at bounding box center [316, 262] width 29 height 17
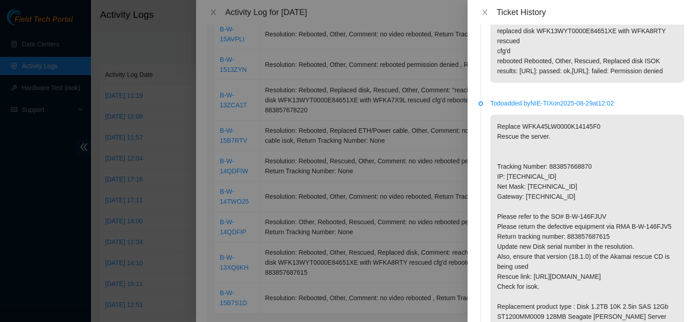
scroll to position [156, 0]
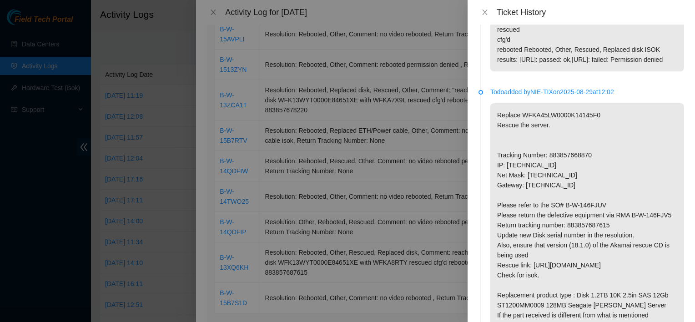
click at [554, 152] on p "Replace WFKA45LW0000K14145F0 Rescue the server. Tracking Number: 883857668870 I…" at bounding box center [587, 220] width 194 height 234
copy p "WFKA45LW0000K14145F0"
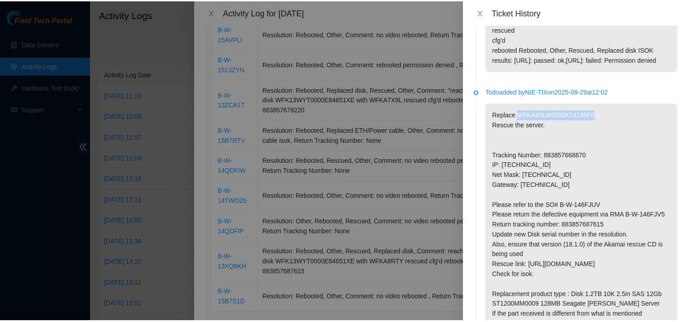
scroll to position [0, 0]
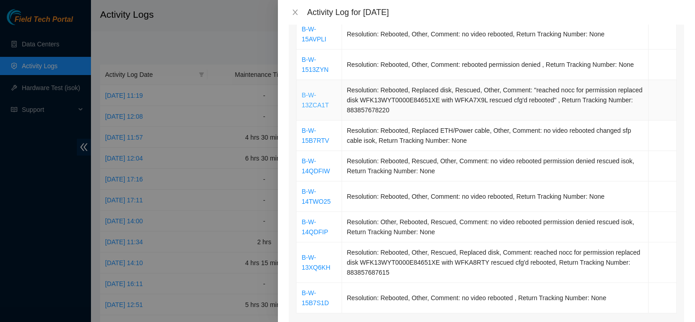
click at [312, 100] on link "B-W-13ZCA1T" at bounding box center [315, 99] width 27 height 17
drag, startPoint x: 331, startPoint y: 267, endPoint x: 301, endPoint y: 257, distance: 31.9
click at [301, 257] on td "B-W-13XQ6KH" at bounding box center [319, 262] width 45 height 40
copy link "B-W-13XQ6KH"
click at [197, 3] on div at bounding box center [347, 161] width 695 height 322
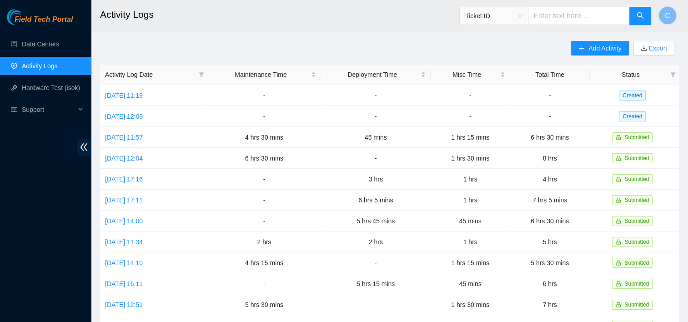
click at [554, 11] on input "text" at bounding box center [579, 16] width 102 height 18
paste input "B-W-13XQ6KH"
type input "B-W-13XQ6KH"
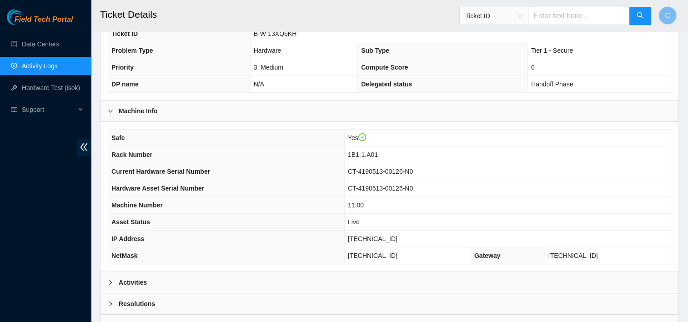
scroll to position [262, 0]
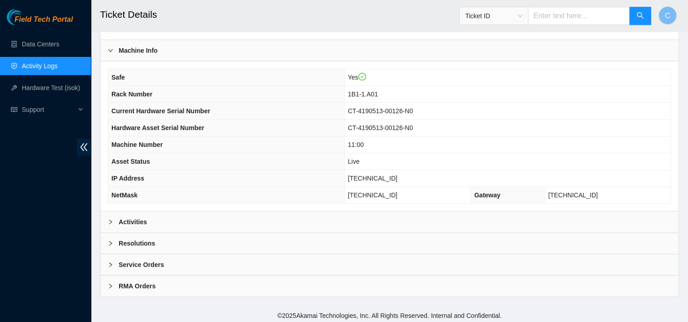
click at [166, 244] on div "Resolutions" at bounding box center [390, 243] width 578 height 21
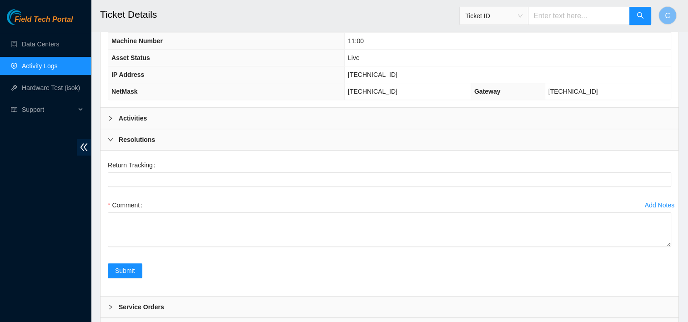
scroll to position [376, 0]
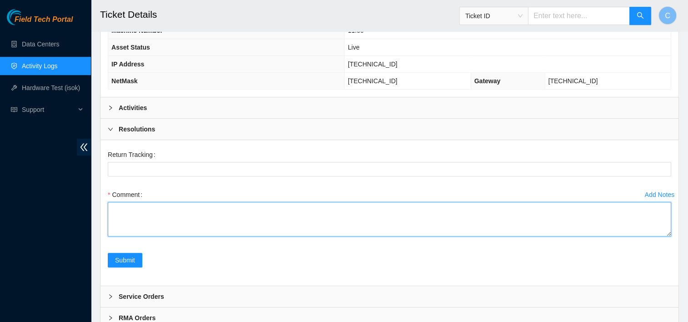
click at [209, 205] on textarea "Comment" at bounding box center [390, 219] width 564 height 35
paste textarea ""reached nocc for permission replaced disk WFKA45LW0000K14145F0 with WFKA8RTY r…"
click at [212, 202] on textarea "There's been some confusion in the previous resolution here's the right one "re…" at bounding box center [390, 219] width 564 height 35
type textarea "There's been some confusion in the previous resolution here's the right one "re…"
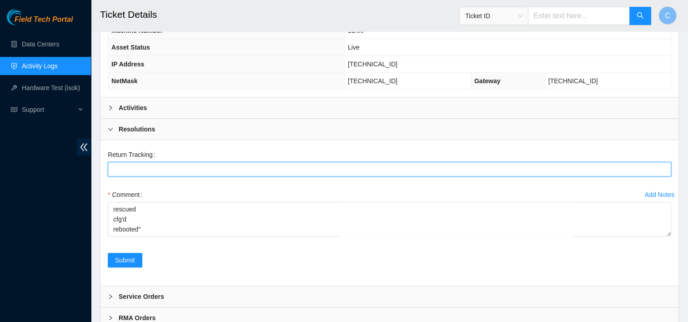
drag, startPoint x: 472, startPoint y: 169, endPoint x: 226, endPoint y: 191, distance: 246.6
click at [226, 191] on form "Return Tracking Add Notes Comment There's been some confusion in the previous r…" at bounding box center [390, 212] width 564 height 131
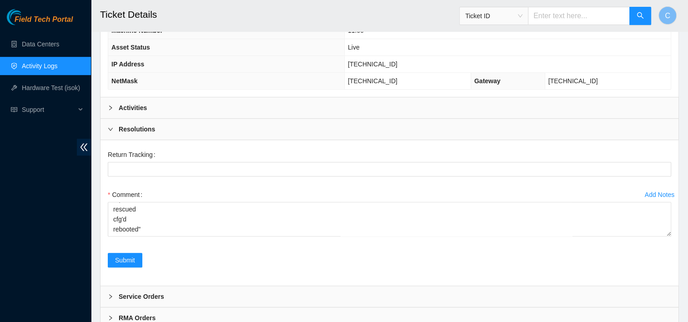
click at [479, 147] on div "Return Tracking" at bounding box center [390, 154] width 564 height 15
click at [124, 260] on span "Submit" at bounding box center [125, 260] width 20 height 10
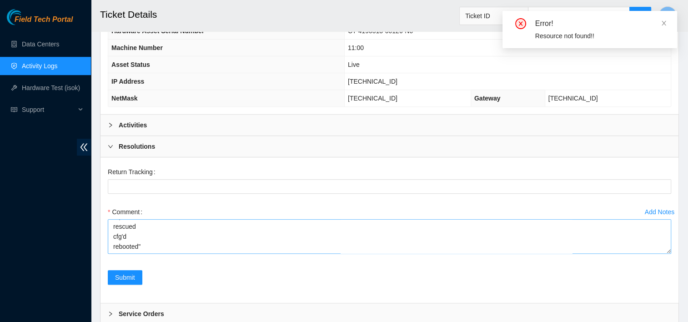
scroll to position [394, 0]
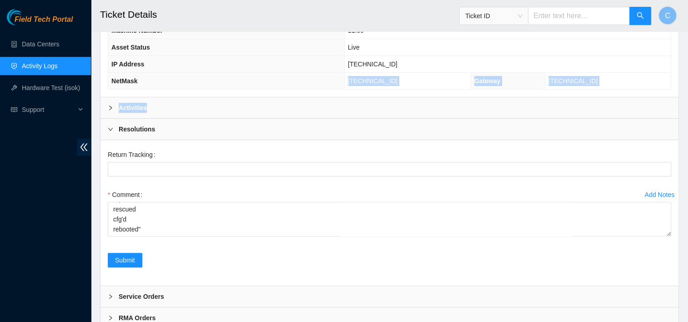
drag, startPoint x: 139, startPoint y: 76, endPoint x: 199, endPoint y: 105, distance: 66.7
click at [199, 105] on div "Data Center Info Data Center ID B-M-1ZLE28P Data Center Name Data4 Data Center …" at bounding box center [389, 13] width 579 height 632
drag, startPoint x: 199, startPoint y: 105, endPoint x: 295, endPoint y: 111, distance: 96.2
click at [295, 111] on div "Activities" at bounding box center [390, 107] width 578 height 21
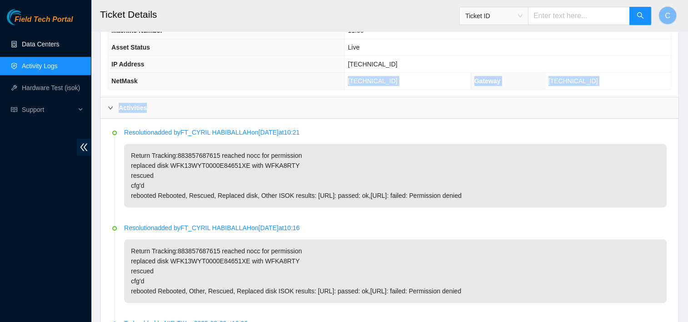
click at [59, 48] on link "Data Centers" at bounding box center [40, 43] width 37 height 7
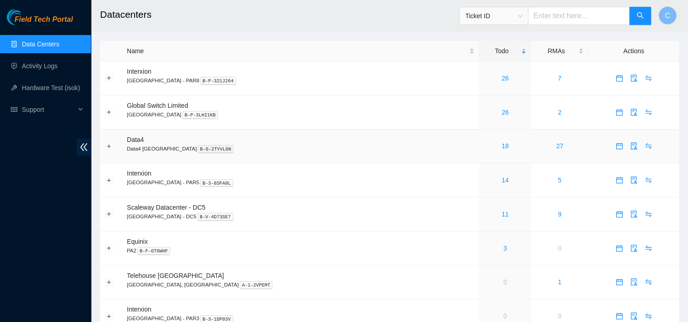
click at [484, 151] on div "18" at bounding box center [505, 146] width 42 height 10
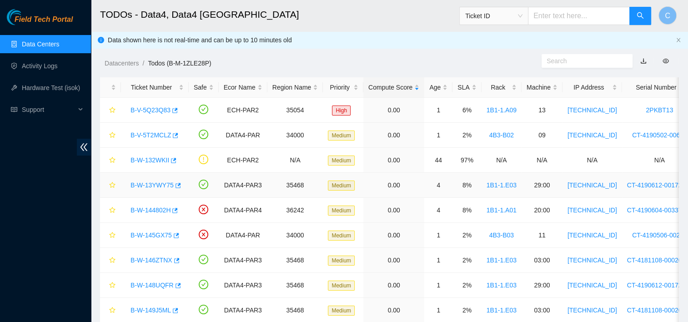
click at [164, 184] on link "B-W-13YWY75" at bounding box center [152, 185] width 43 height 7
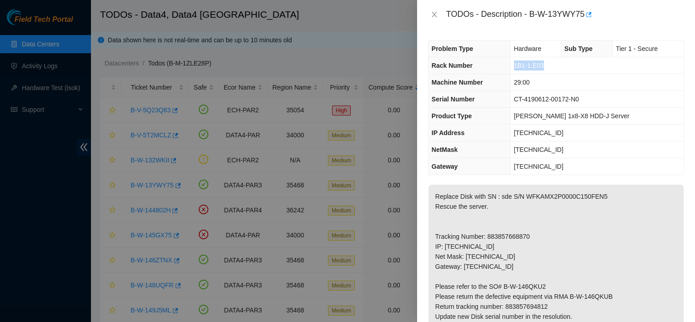
drag, startPoint x: 548, startPoint y: 66, endPoint x: 510, endPoint y: 70, distance: 38.4
click at [510, 70] on tr "Rack Number 1B1-1.E03" at bounding box center [556, 65] width 255 height 17
copy tr "1B1-1.E03"
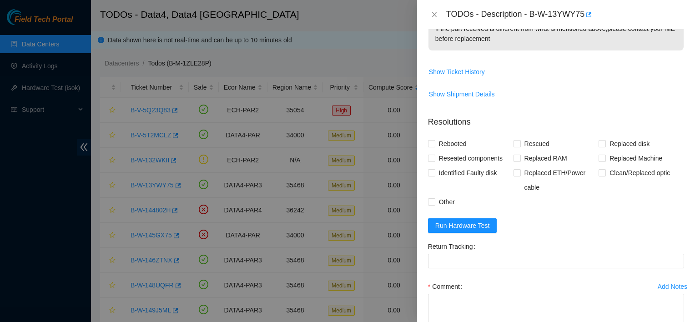
scroll to position [358, 0]
click at [461, 224] on span "Run Hardware Test" at bounding box center [462, 225] width 55 height 10
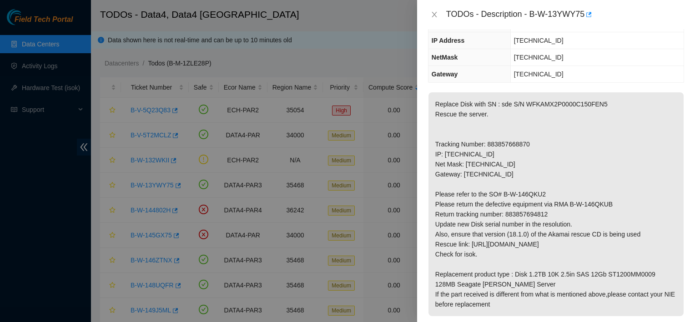
scroll to position [92, 0]
drag, startPoint x: 524, startPoint y: 102, endPoint x: 555, endPoint y: 100, distance: 31.5
click at [555, 100] on p "Replace Disk with SN : sde S/N WFKAMX2P0000C150FEN5 Rescue the server. Tracking…" at bounding box center [556, 205] width 255 height 224
copy p "WFKAMX2P"
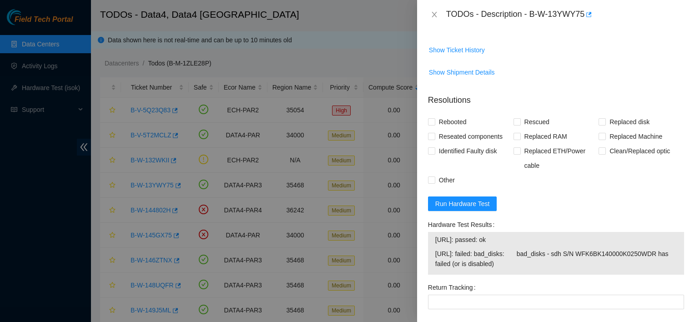
scroll to position [479, 0]
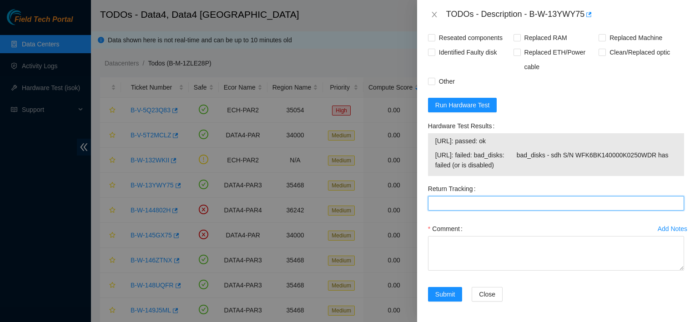
click at [500, 197] on Tracking "Return Tracking" at bounding box center [556, 203] width 256 height 15
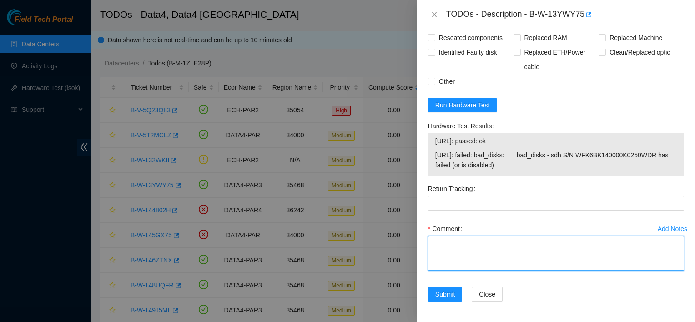
click at [484, 249] on textarea "Comment" at bounding box center [556, 253] width 256 height 35
type textarea "v"
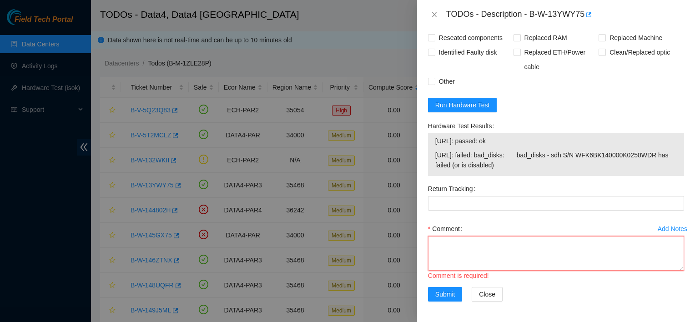
paste textarea ""reached nocc for permission replaced disk WFKAMX2P0000C150FEN5 with WFKA9GGQ r…"
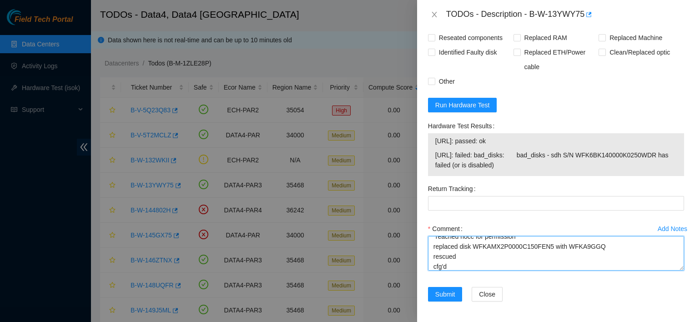
scroll to position [0, 0]
type textarea ""reached nocc for permission replaced disk WFKAMX2P0000C150FEN5 with WFKA9GGQ r…"
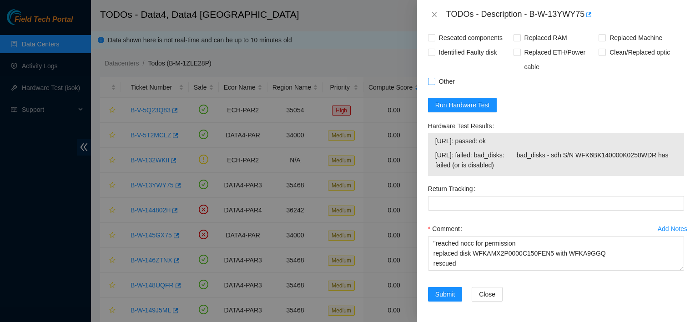
click at [444, 81] on span "Other" at bounding box center [446, 81] width 23 height 15
click at [434, 81] on input "Other" at bounding box center [431, 81] width 6 height 6
checkbox input "true"
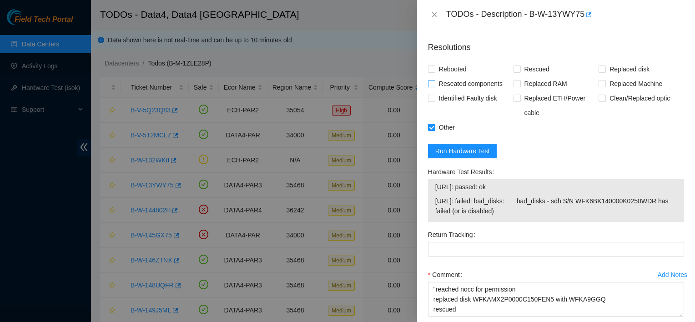
scroll to position [421, 0]
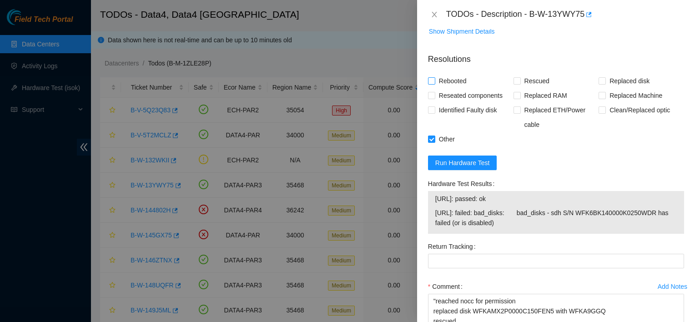
click at [452, 84] on span "Rebooted" at bounding box center [452, 81] width 35 height 15
click at [434, 84] on input "Rebooted" at bounding box center [431, 80] width 6 height 6
checkbox input "true"
click at [537, 79] on span "Rescued" at bounding box center [537, 81] width 32 height 15
click at [520, 79] on input "Rescued" at bounding box center [517, 80] width 6 height 6
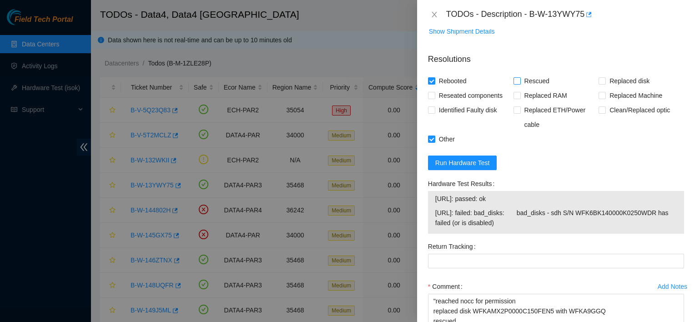
checkbox input "true"
click at [599, 81] on input "Replaced disk" at bounding box center [602, 80] width 6 height 6
checkbox input "true"
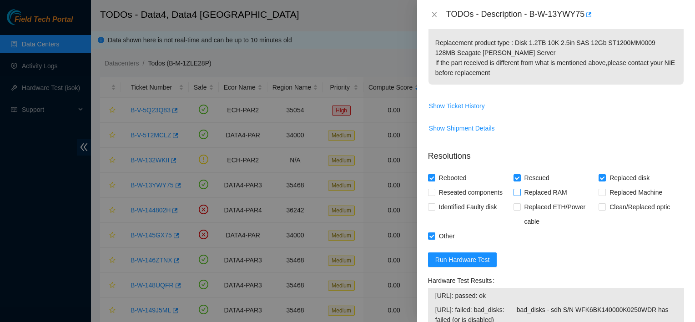
scroll to position [262, 0]
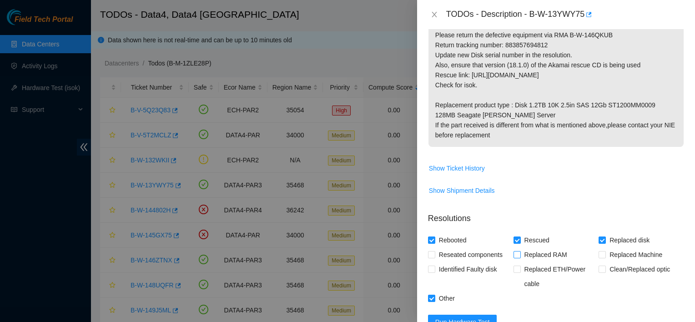
click at [535, 91] on p "Replace Disk with SN : sde S/N WFKAMX2P0000C150FEN5 Rescue the server. Tracking…" at bounding box center [556, 35] width 255 height 224
drag, startPoint x: 529, startPoint y: 39, endPoint x: 527, endPoint y: 44, distance: 5.3
click at [527, 44] on p "Replace Disk with SN : sde S/N WFKAMX2P0000C150FEN5 Rescue the server. Tracking…" at bounding box center [556, 35] width 255 height 224
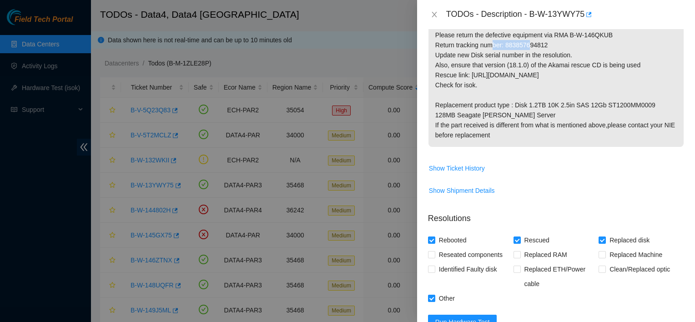
copy p "883857694812"
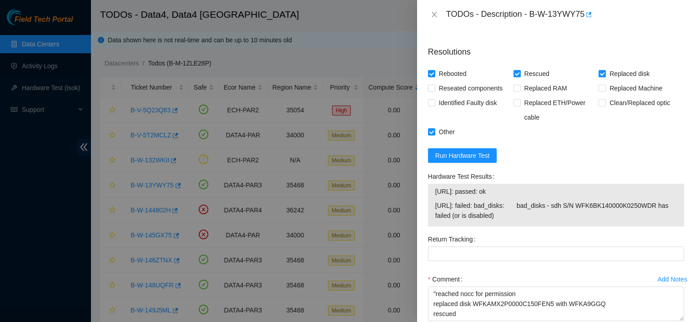
scroll to position [431, 0]
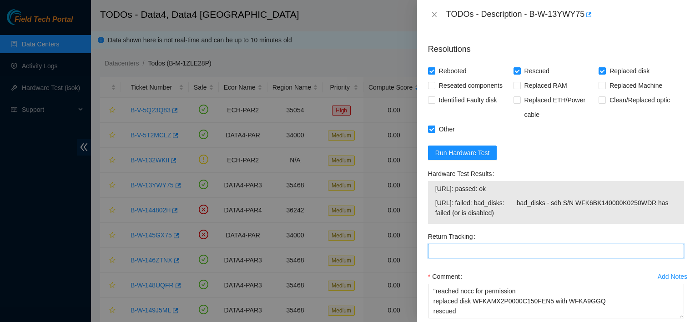
click at [451, 257] on Tracking "Return Tracking" at bounding box center [556, 251] width 256 height 15
paste Tracking "883857694812"
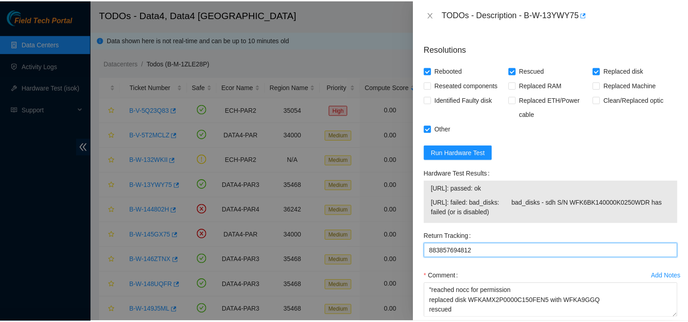
scroll to position [479, 0]
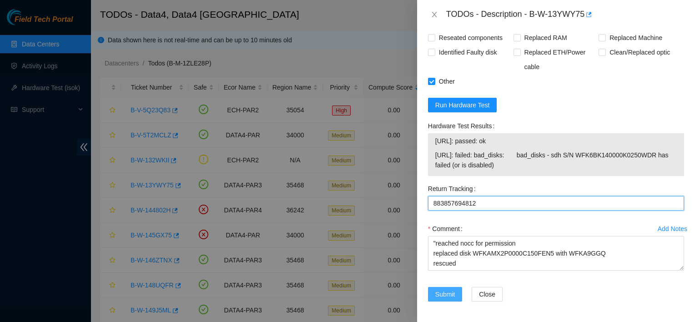
type Tracking "883857694812"
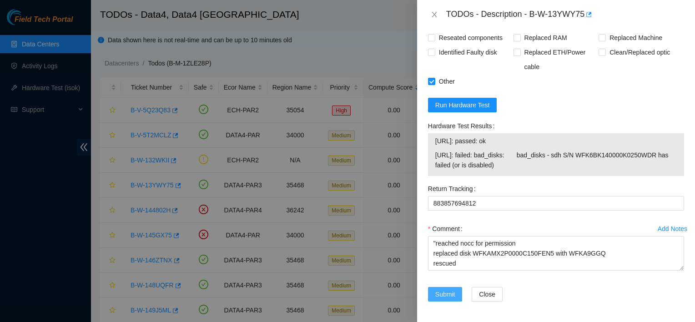
click at [454, 293] on span "Submit" at bounding box center [445, 294] width 20 height 10
click at [459, 182] on label "Return Tracking" at bounding box center [453, 189] width 51 height 15
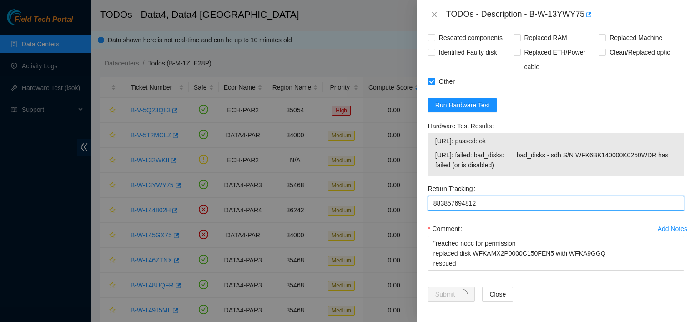
click at [459, 196] on Tracking "883857694812" at bounding box center [556, 203] width 256 height 15
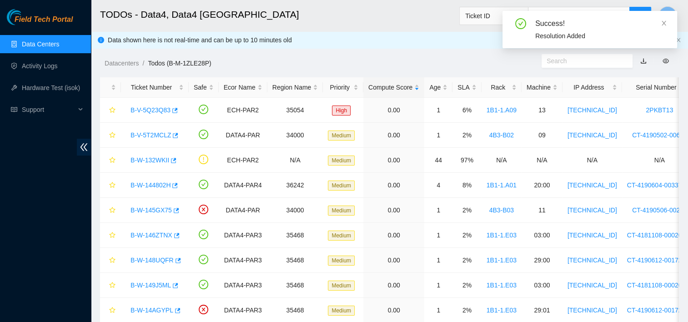
scroll to position [244, 0]
